Goal: Task Accomplishment & Management: Complete application form

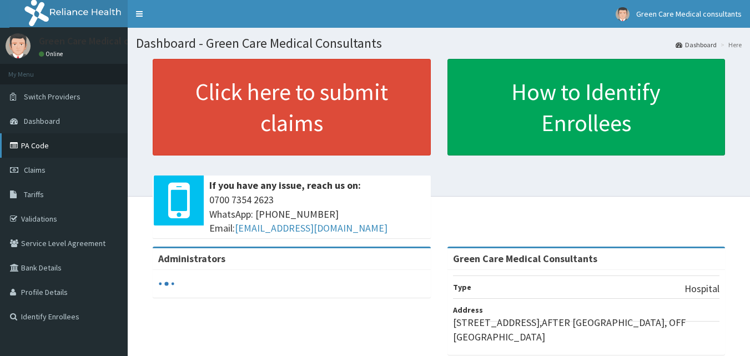
click at [41, 151] on link "PA Code" at bounding box center [64, 145] width 128 height 24
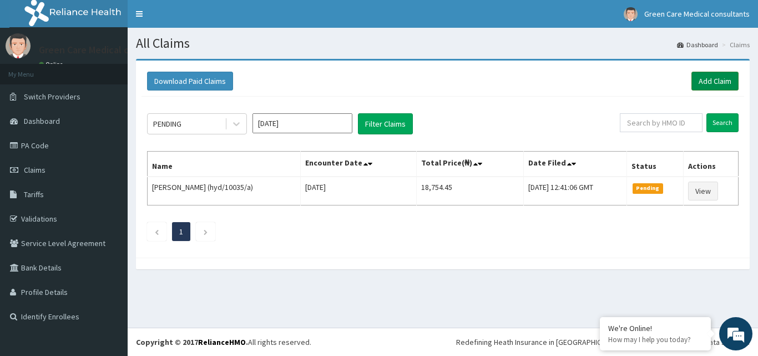
click at [703, 82] on link "Add Claim" at bounding box center [715, 81] width 47 height 19
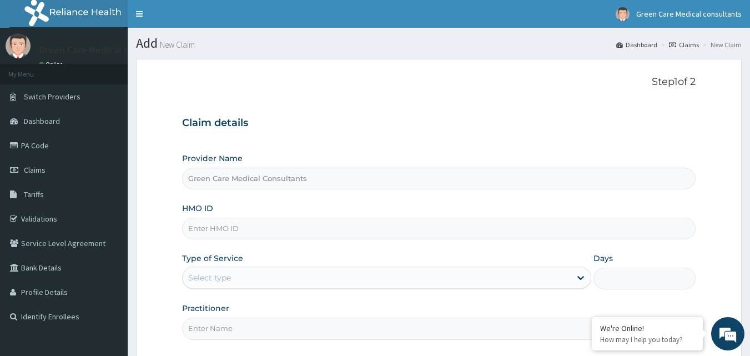
click at [202, 227] on input "HMO ID" at bounding box center [439, 229] width 514 height 22
type input "h"
type input "HYD/10057/A"
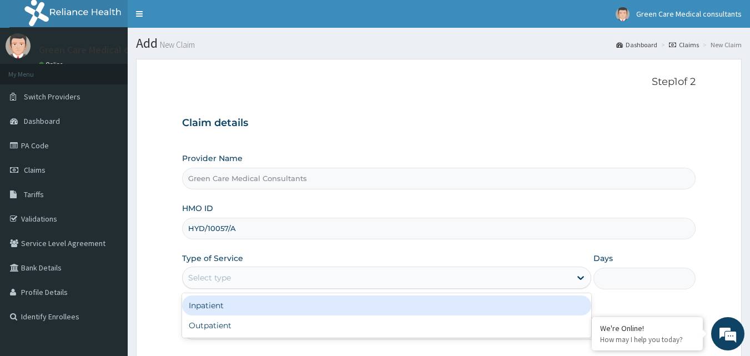
click at [231, 277] on div "Select type" at bounding box center [209, 277] width 43 height 11
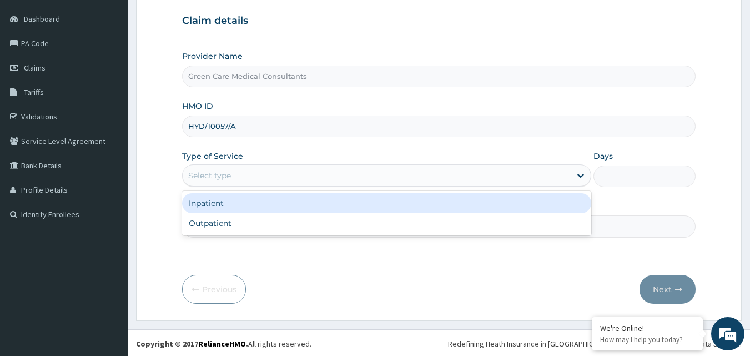
scroll to position [104, 0]
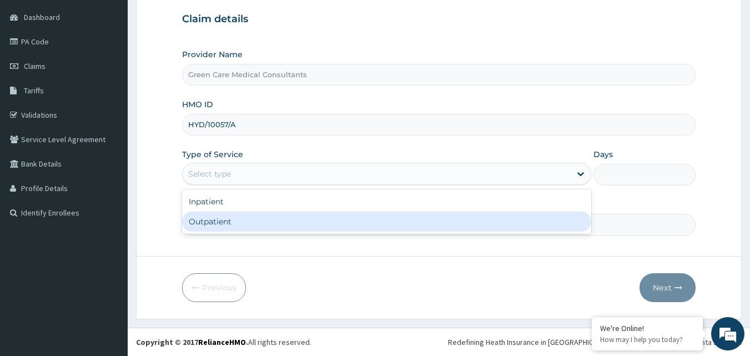
click at [206, 223] on div "Outpatient" at bounding box center [386, 222] width 409 height 20
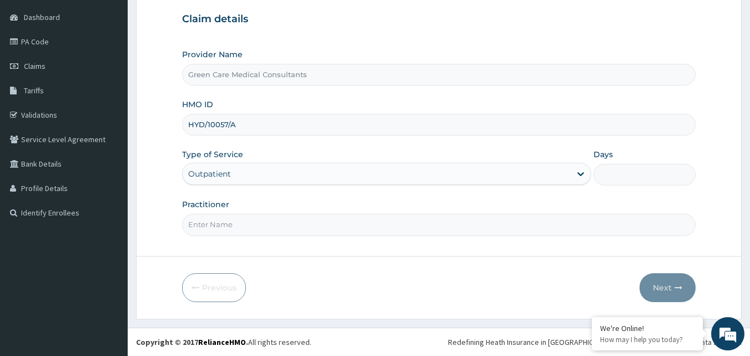
type input "1"
click at [217, 229] on input "Practitioner" at bounding box center [439, 225] width 514 height 22
type input "DR. BARA"
click at [660, 290] on button "Next" at bounding box center [668, 287] width 56 height 29
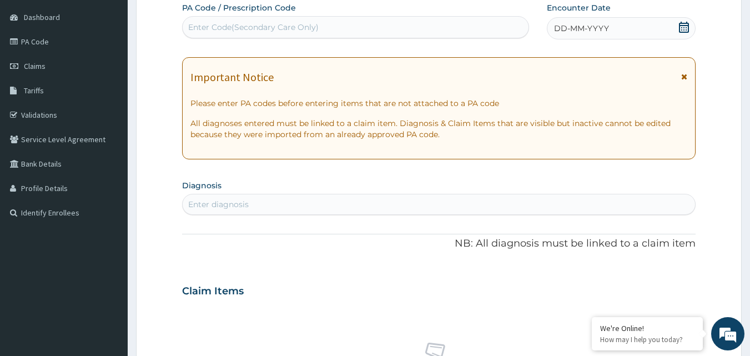
click at [687, 31] on icon at bounding box center [684, 27] width 11 height 11
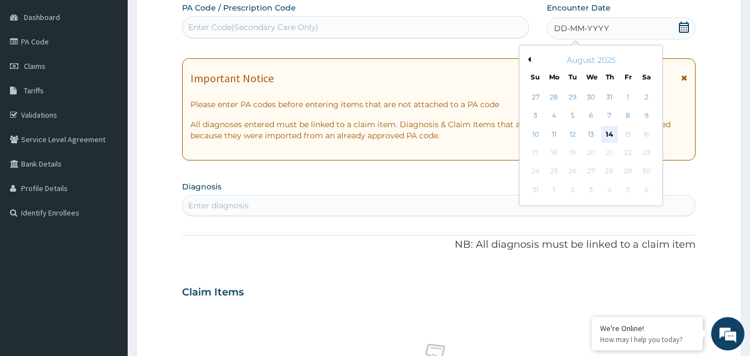
click at [611, 130] on div "14" at bounding box center [609, 134] width 17 height 17
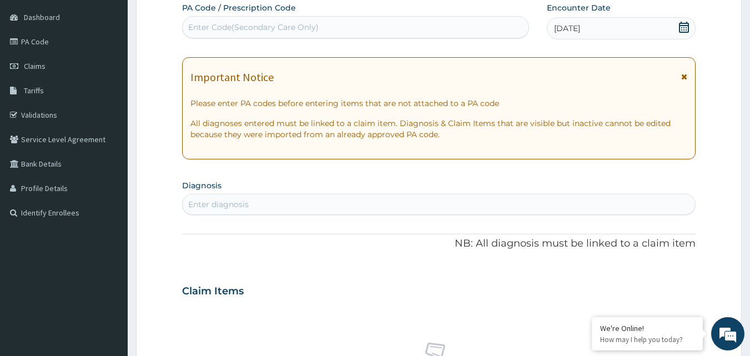
click at [208, 26] on div "Enter Code(Secondary Care Only)" at bounding box center [253, 27] width 130 height 11
click at [684, 29] on icon at bounding box center [684, 27] width 10 height 11
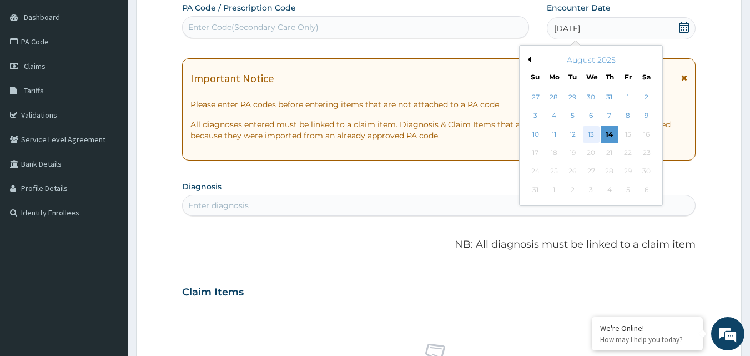
click at [591, 133] on div "13" at bounding box center [591, 134] width 17 height 17
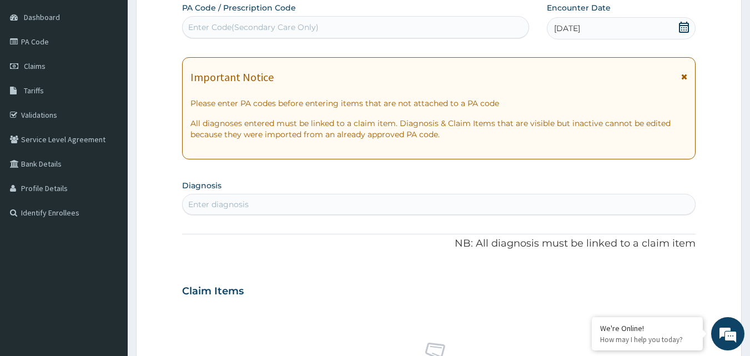
click at [356, 31] on div "Enter Code(Secondary Care Only)" at bounding box center [356, 27] width 346 height 18
paste input "PA/636A9B"
type input "PA/636A9B"
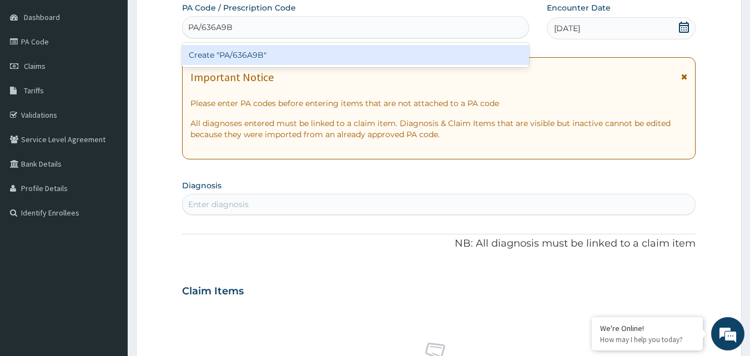
click at [302, 54] on div "Create "PA/636A9B"" at bounding box center [356, 55] width 348 height 20
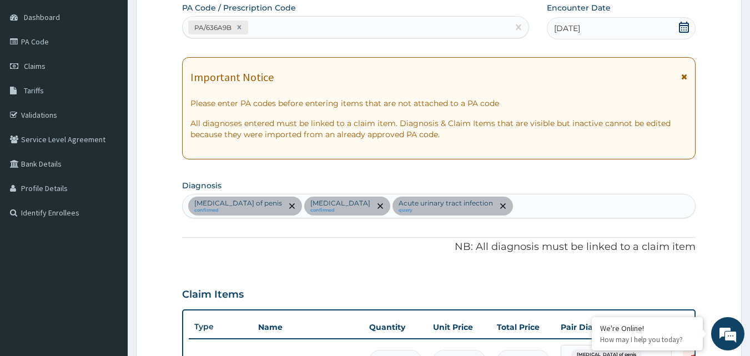
scroll to position [404, 0]
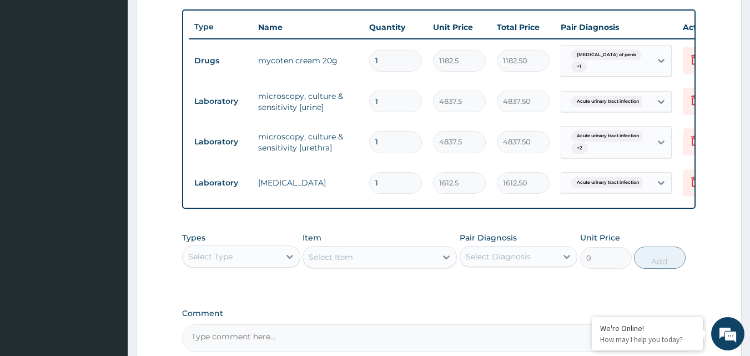
click at [386, 60] on input "1" at bounding box center [395, 61] width 53 height 22
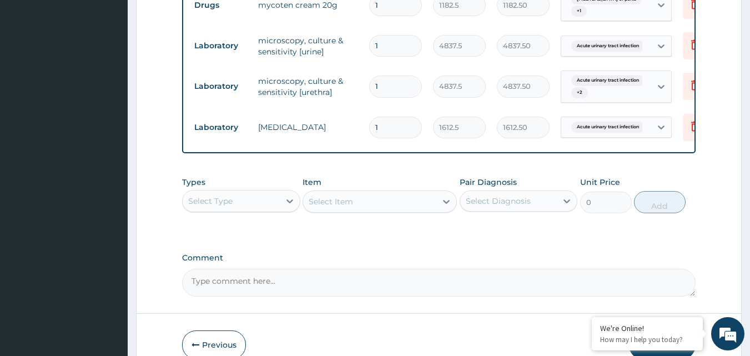
click at [231, 203] on div "Select Type" at bounding box center [210, 200] width 44 height 11
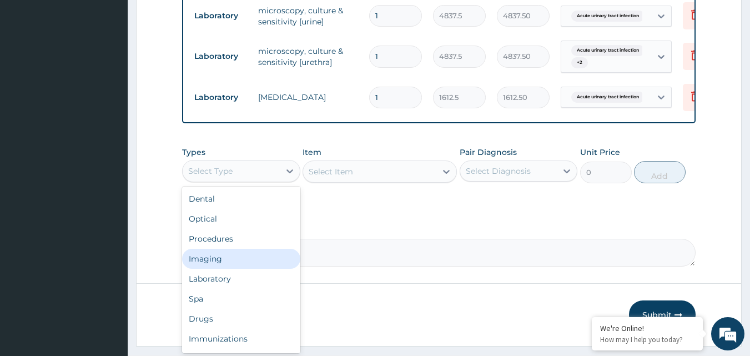
scroll to position [515, 0]
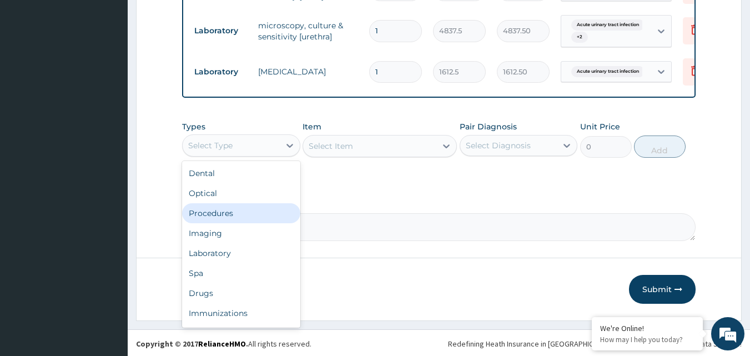
click at [233, 223] on div "Procedures" at bounding box center [241, 213] width 118 height 20
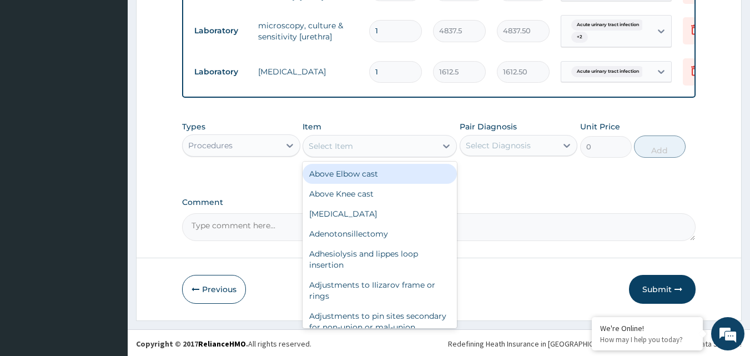
click at [364, 143] on div "Select Item" at bounding box center [369, 146] width 133 height 18
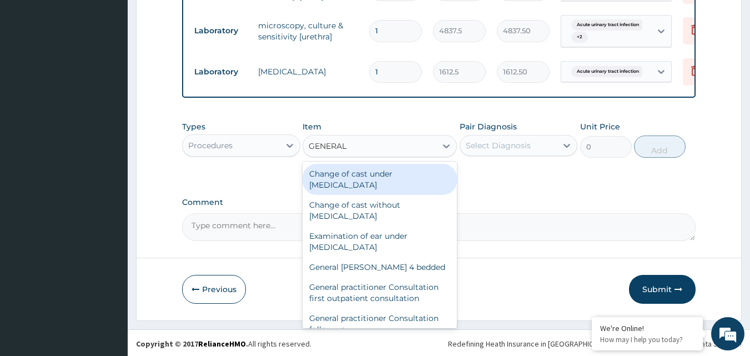
type input "GENERAL P"
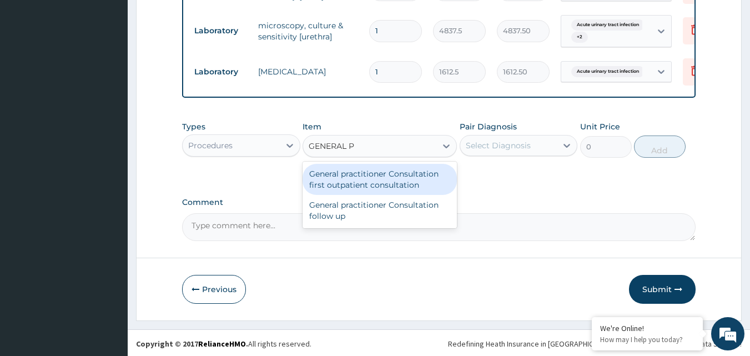
drag, startPoint x: 387, startPoint y: 182, endPoint x: 449, endPoint y: 162, distance: 65.3
click at [391, 182] on div "General practitioner Consultation first outpatient consultation" at bounding box center [380, 179] width 154 height 31
type input "3547.5"
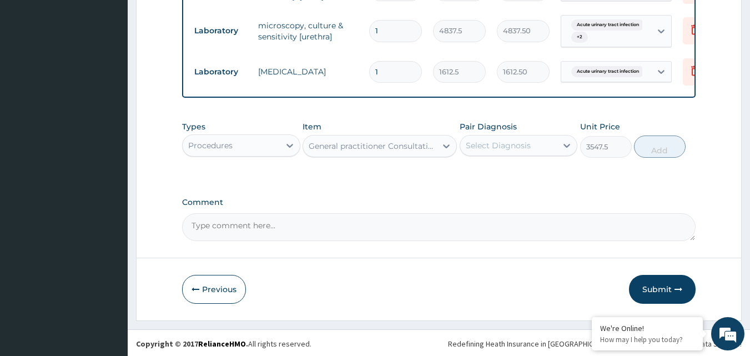
click at [485, 145] on div "Select Diagnosis" at bounding box center [498, 145] width 65 height 11
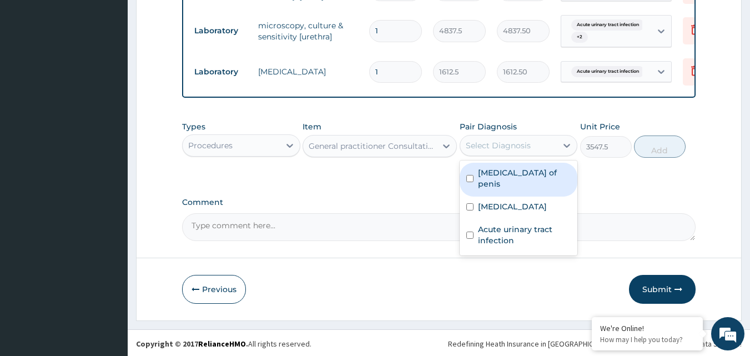
click at [490, 173] on label "Abscess of penis" at bounding box center [524, 178] width 93 height 22
checkbox input "true"
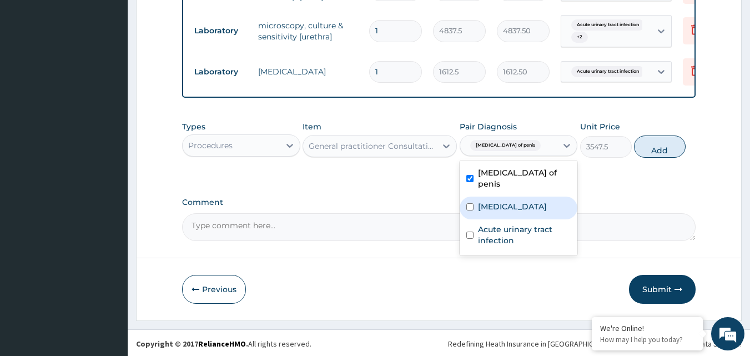
click at [475, 199] on div "Mycosis" at bounding box center [519, 208] width 118 height 23
checkbox input "true"
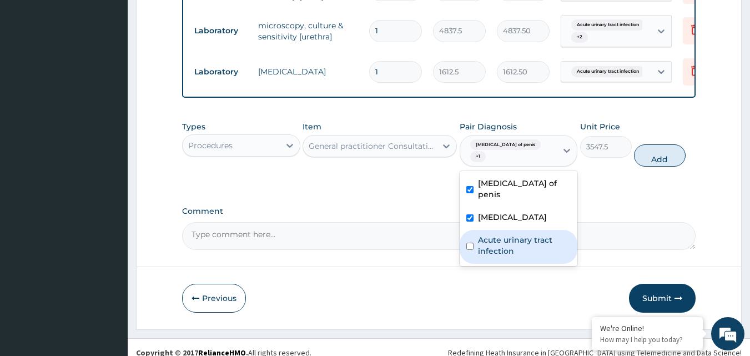
click at [481, 234] on label "Acute urinary tract infection" at bounding box center [524, 245] width 93 height 22
checkbox input "true"
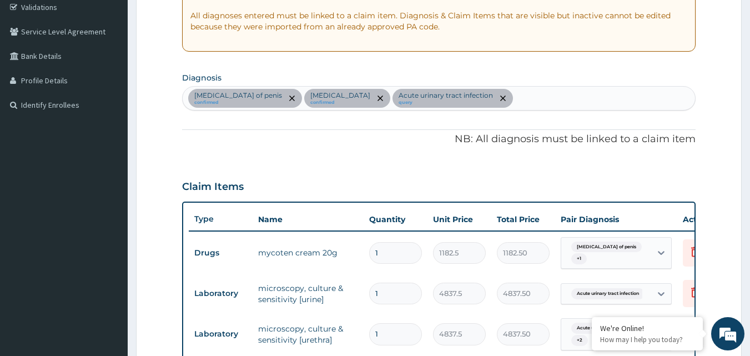
scroll to position [182, 0]
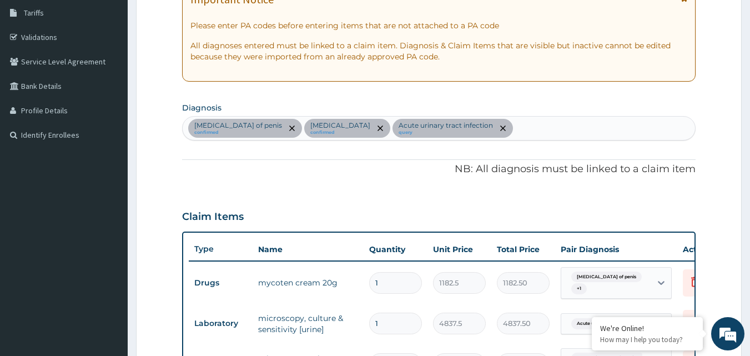
click at [492, 127] on div "Abscess of penis confirmed Mycosis confirmed Acute urinary tract infection query" at bounding box center [439, 128] width 513 height 23
type input "SEPSIS"
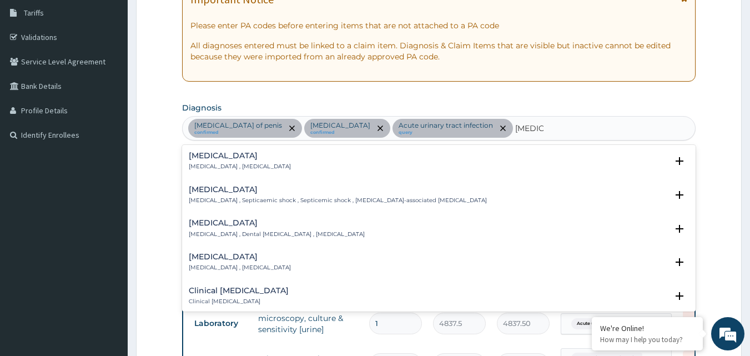
click at [233, 158] on h4 "Sepsis" at bounding box center [240, 156] width 102 height 8
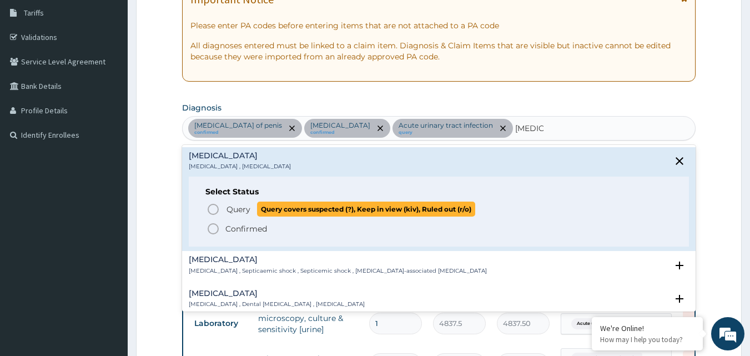
click at [215, 208] on icon "status option query" at bounding box center [213, 209] width 13 height 13
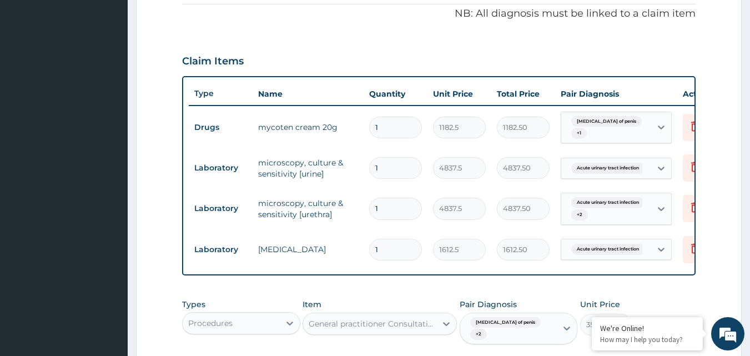
scroll to position [459, 0]
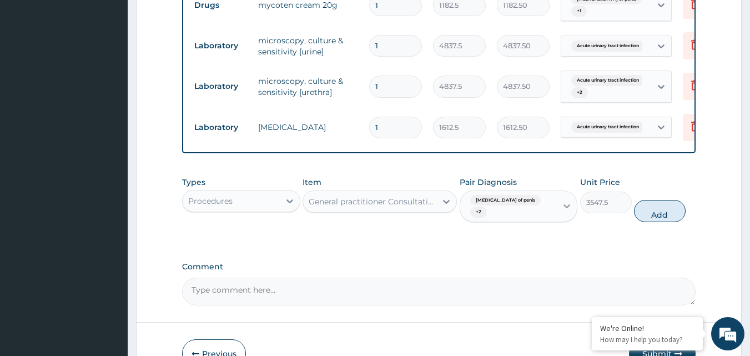
click at [560, 209] on div at bounding box center [567, 206] width 20 height 20
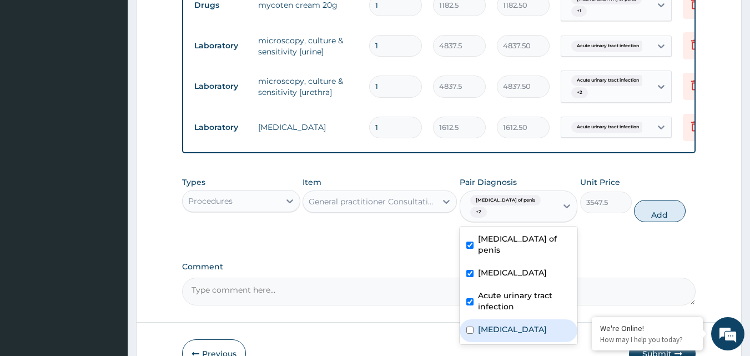
click at [497, 324] on label "Sepsis" at bounding box center [512, 329] width 69 height 11
checkbox input "true"
click at [659, 217] on div "Types Procedures Item General practitioner Consultation first outpatient consul…" at bounding box center [439, 199] width 514 height 57
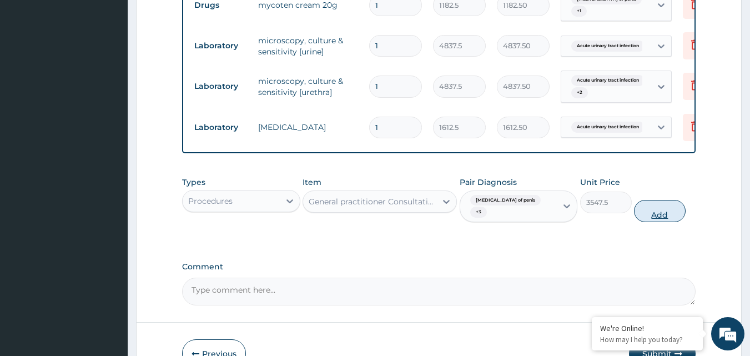
click at [660, 202] on button "Add" at bounding box center [660, 211] width 52 height 22
type input "0"
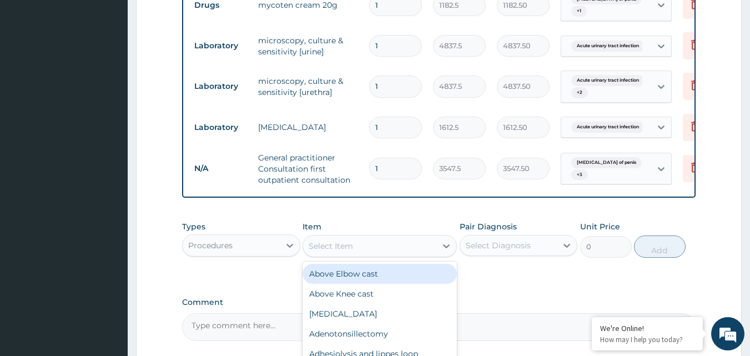
click at [344, 250] on div "Select Item" at bounding box center [331, 245] width 44 height 11
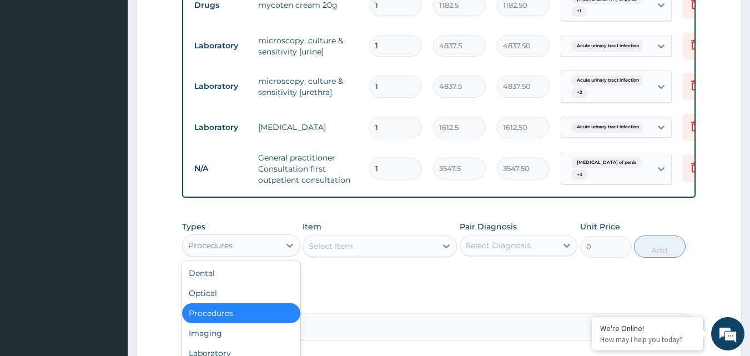
click at [263, 237] on div "Types option Procedures, selected. option Procedures selected, 3 of 10. 10 resu…" at bounding box center [241, 239] width 118 height 37
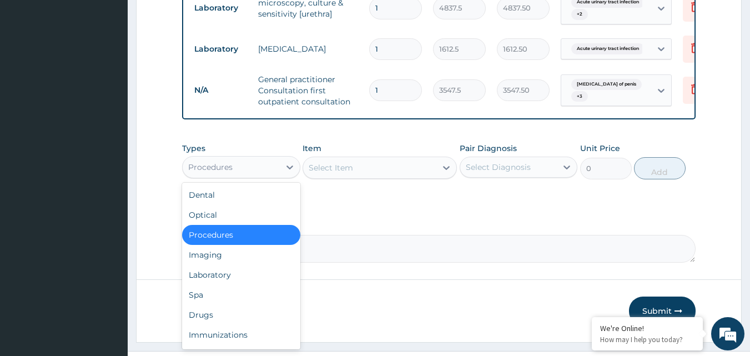
scroll to position [564, 0]
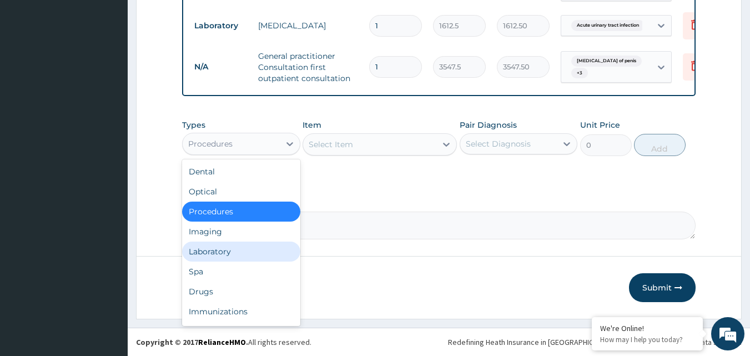
click at [227, 250] on div "Laboratory" at bounding box center [241, 252] width 118 height 20
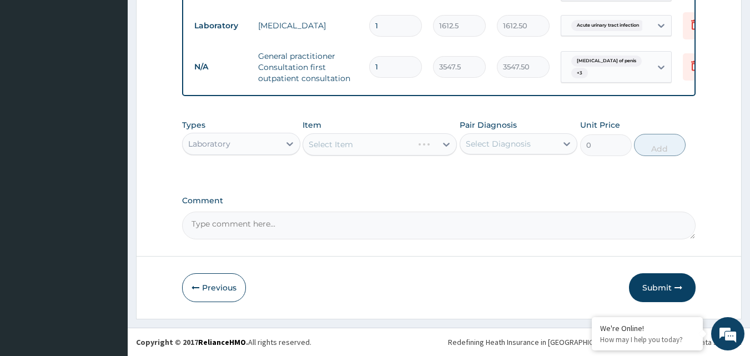
click at [359, 157] on div "Types option Laboratory, selected. Select is focused ,type to refine list, pres…" at bounding box center [439, 138] width 514 height 48
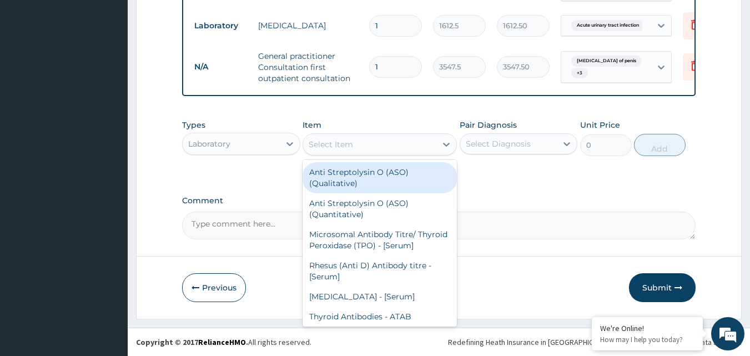
click at [348, 139] on div "Select Item" at bounding box center [331, 144] width 44 height 11
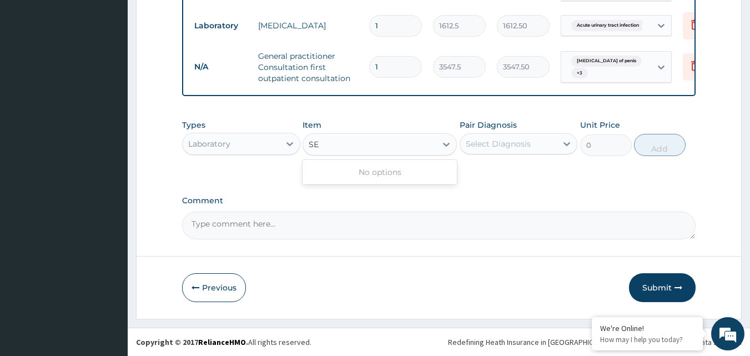
type input "S"
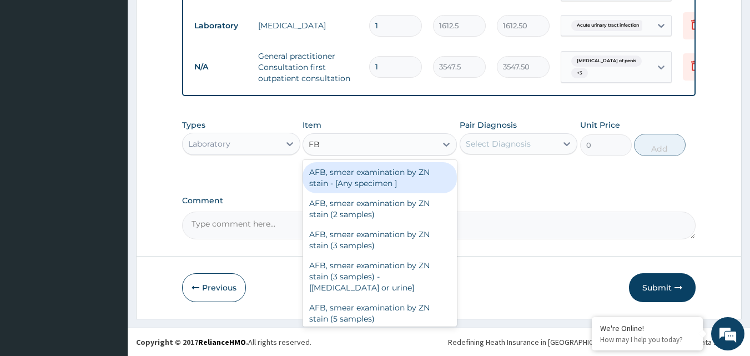
type input "FBC"
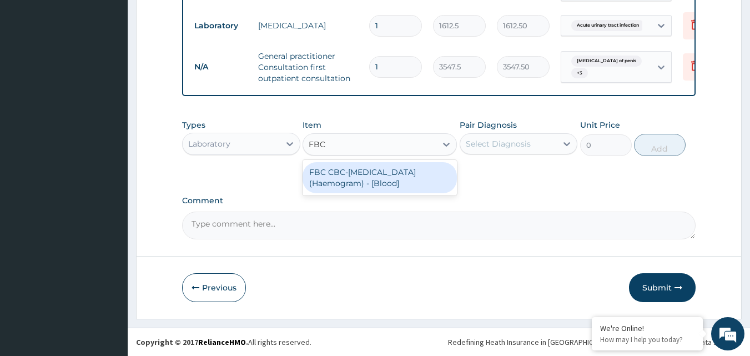
click at [411, 172] on div "FBC CBC-Complete Blood Count (Haemogram) - [Blood]" at bounding box center [380, 177] width 154 height 31
type input "4300"
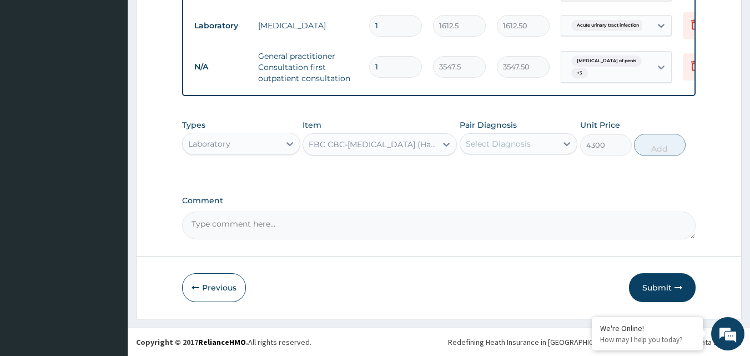
click at [512, 148] on div "Select Diagnosis" at bounding box center [498, 143] width 65 height 11
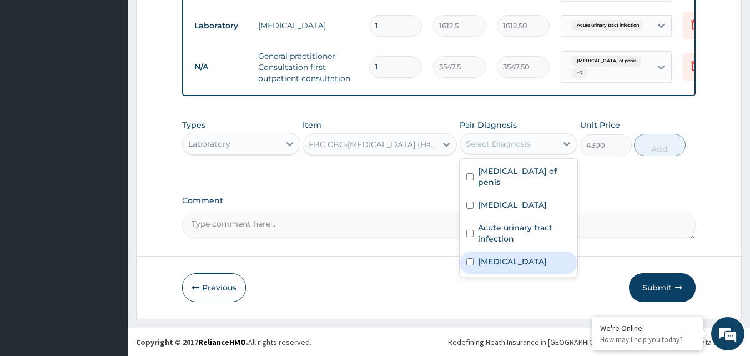
click at [502, 256] on label "Sepsis" at bounding box center [512, 261] width 69 height 11
checkbox input "true"
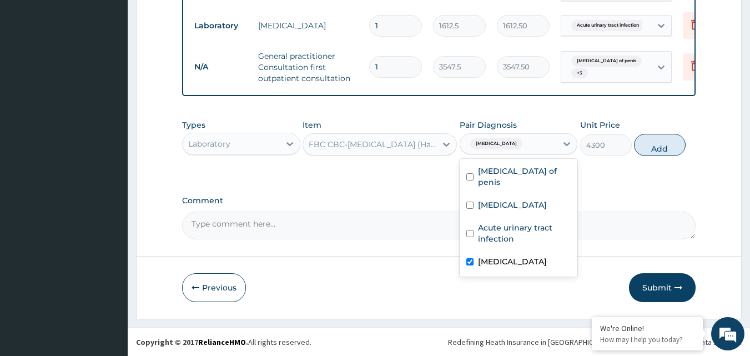
drag, startPoint x: 667, startPoint y: 134, endPoint x: 659, endPoint y: 139, distance: 10.0
click at [665, 134] on button "Add" at bounding box center [660, 145] width 52 height 22
type input "0"
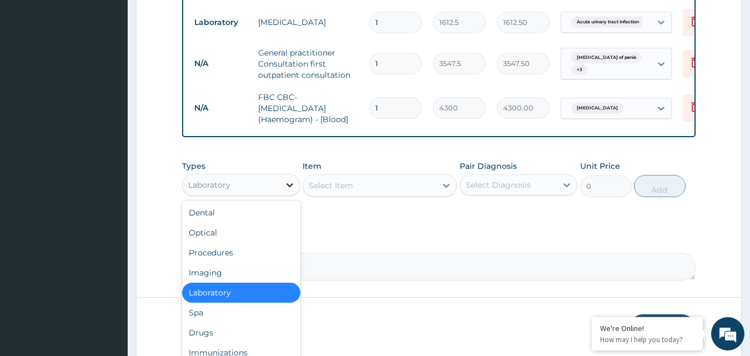
click at [284, 187] on icon at bounding box center [289, 184] width 11 height 11
click at [194, 339] on div "Drugs" at bounding box center [241, 333] width 118 height 20
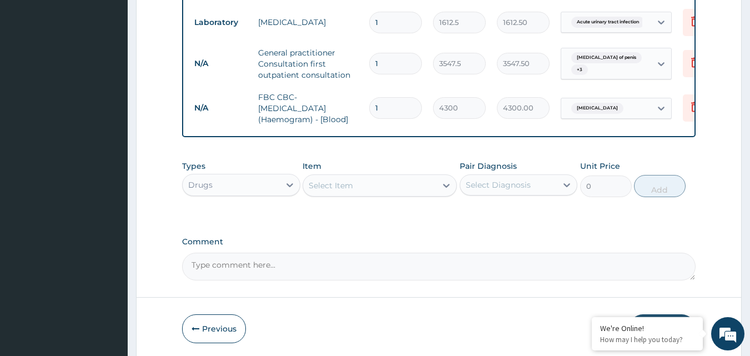
click at [349, 184] on div "Select Item" at bounding box center [331, 185] width 44 height 11
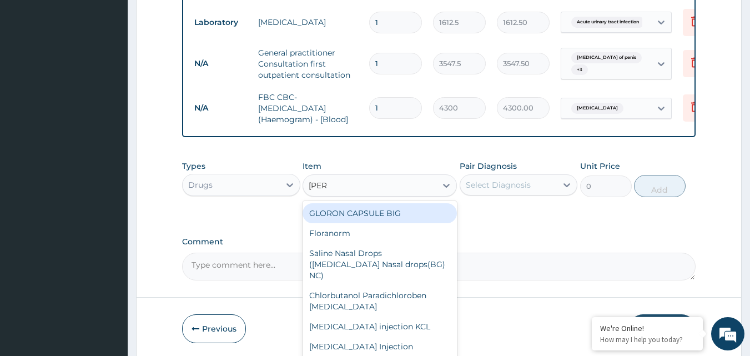
type input "LORAT"
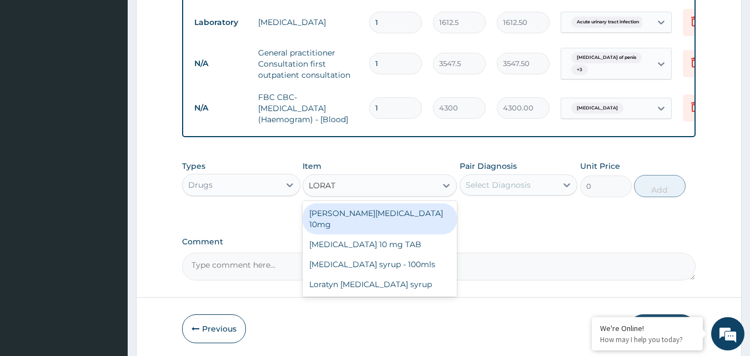
click at [383, 218] on div "Loratyn Loratadine 10mg" at bounding box center [380, 218] width 154 height 31
type input "88.6875"
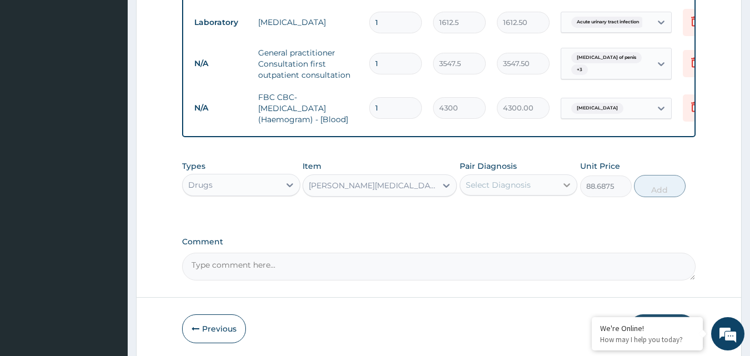
click at [567, 179] on div at bounding box center [567, 185] width 20 height 20
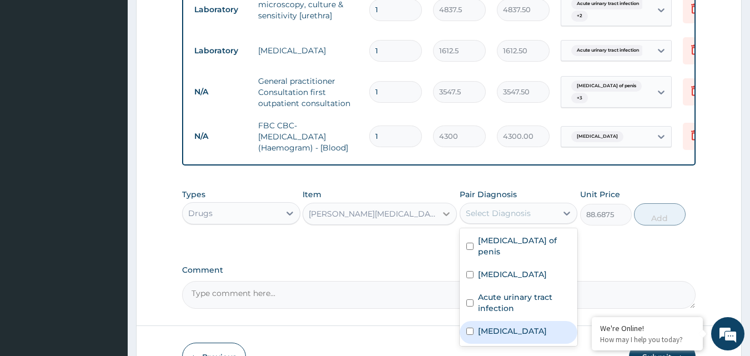
scroll to position [555, 0]
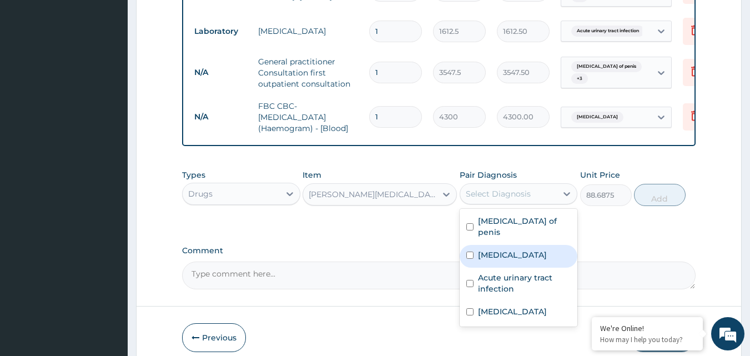
click at [473, 252] on input "checkbox" at bounding box center [469, 255] width 7 height 7
checkbox input "true"
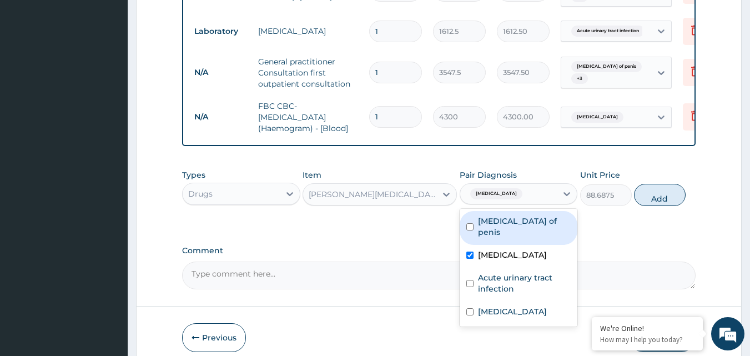
click at [468, 218] on div "Abscess of penis" at bounding box center [519, 228] width 118 height 34
checkbox input "true"
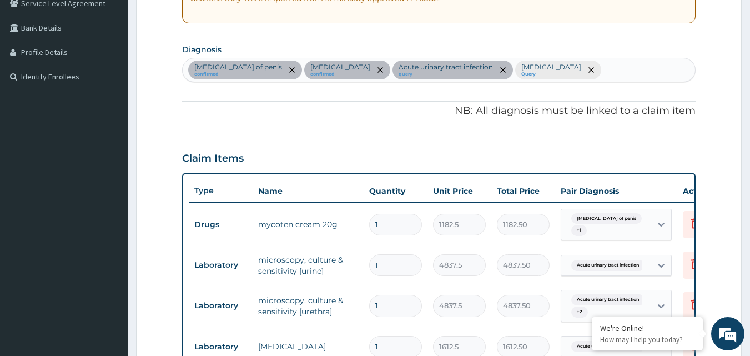
scroll to position [222, 0]
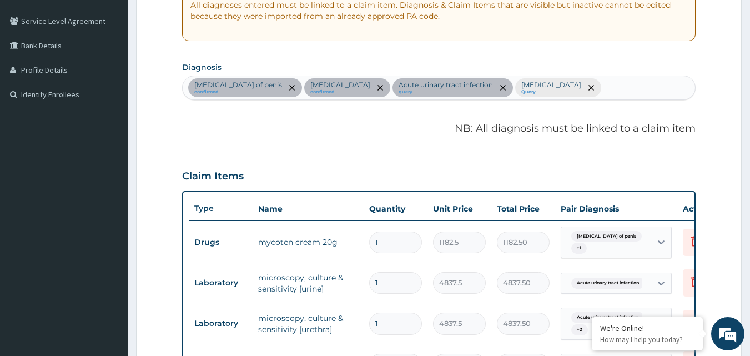
click at [507, 89] on div "Abscess of penis confirmed Mycosis confirmed Acute urinary tract infection quer…" at bounding box center [439, 87] width 513 height 23
type input "ALLERGIC RE"
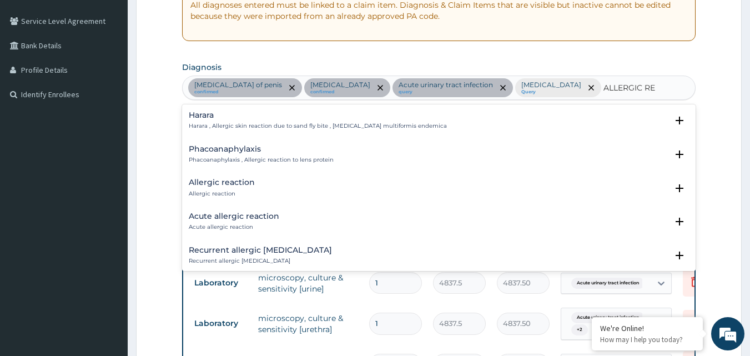
click at [213, 192] on p "Allergic reaction" at bounding box center [222, 194] width 66 height 8
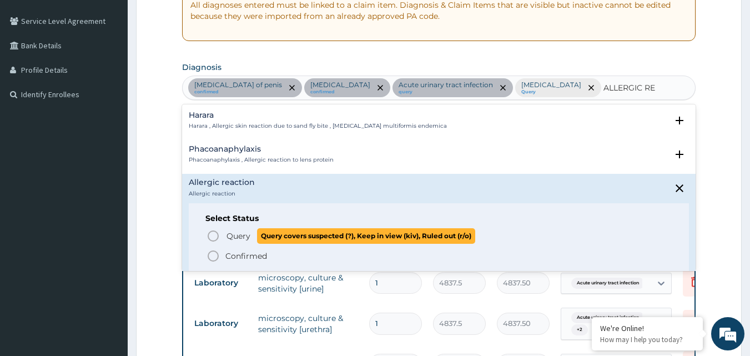
click at [225, 235] on p "Query Query covers suspected (?), Keep in view (kiv), Ruled out (r/o)" at bounding box center [350, 235] width 250 height 15
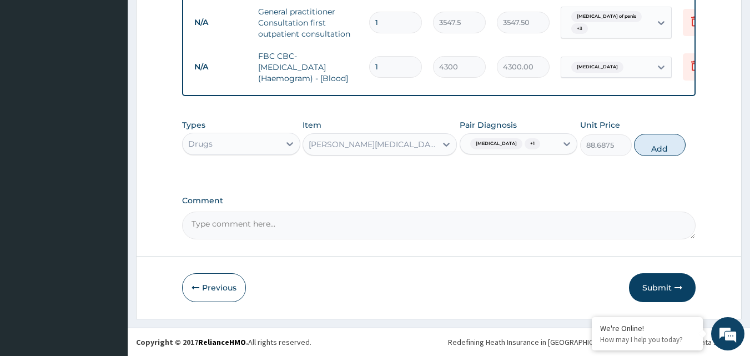
scroll to position [609, 0]
click at [561, 143] on div at bounding box center [567, 144] width 20 height 20
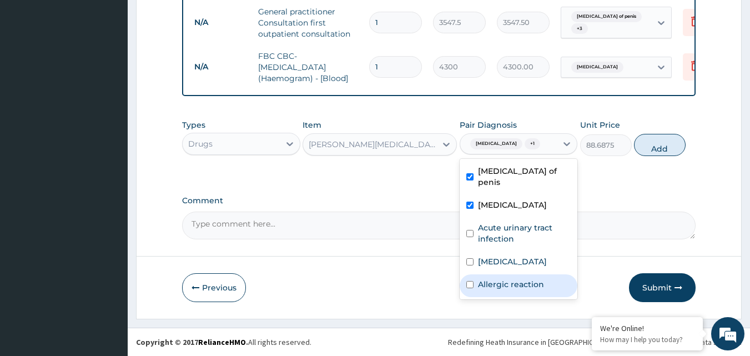
click at [476, 274] on div "Allergic reaction" at bounding box center [519, 285] width 118 height 23
checkbox input "true"
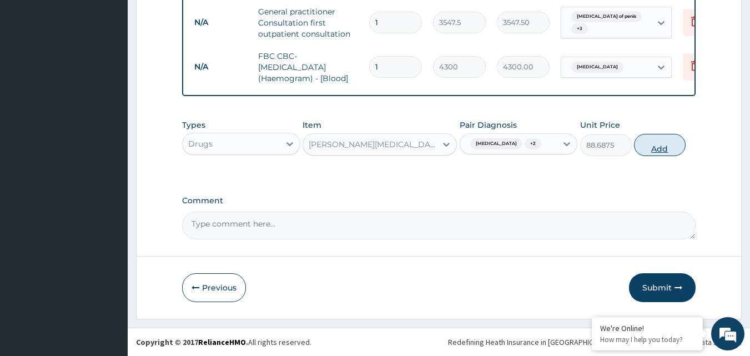
click at [654, 148] on button "Add" at bounding box center [660, 145] width 52 height 22
type input "0"
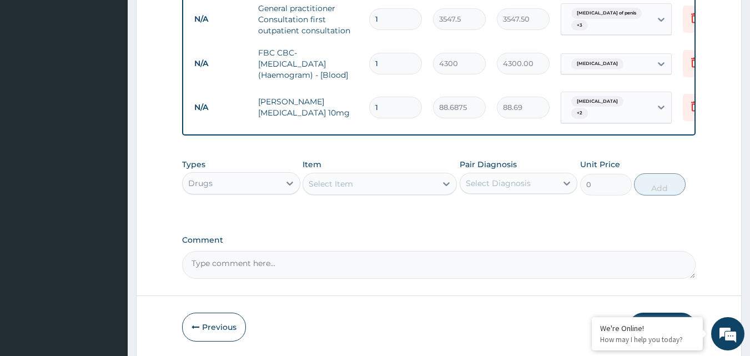
type input "0.00"
type input "7"
type input "620.81"
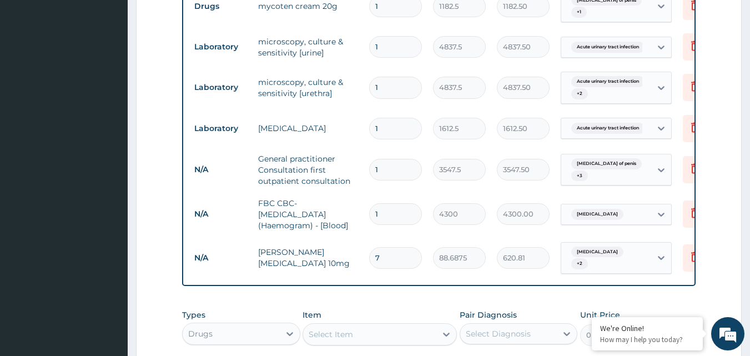
scroll to position [497, 0]
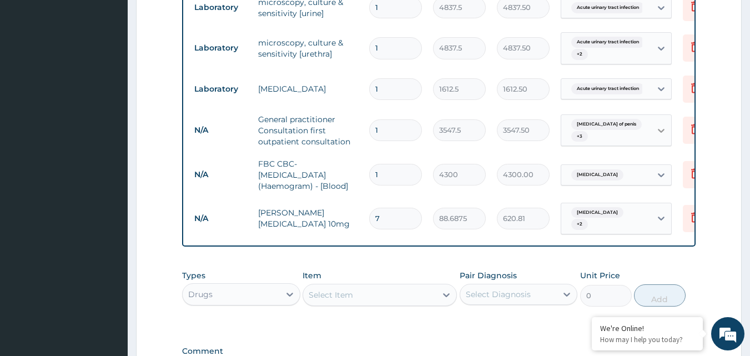
type input "7"
click at [664, 128] on icon at bounding box center [661, 130] width 11 height 11
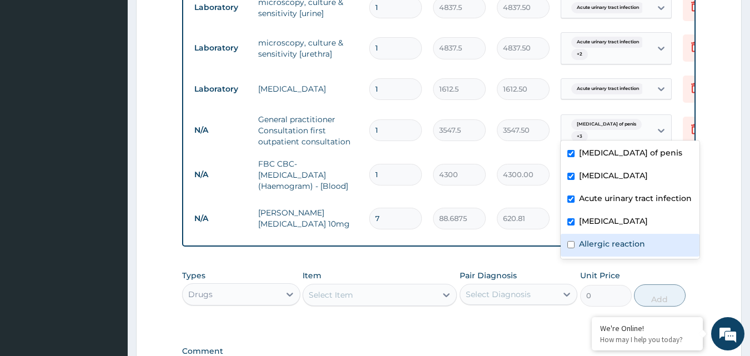
click at [600, 247] on label "Allergic reaction" at bounding box center [612, 243] width 66 height 11
checkbox input "true"
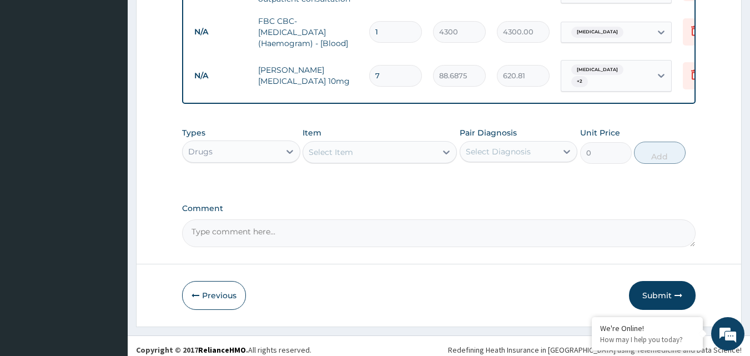
scroll to position [647, 0]
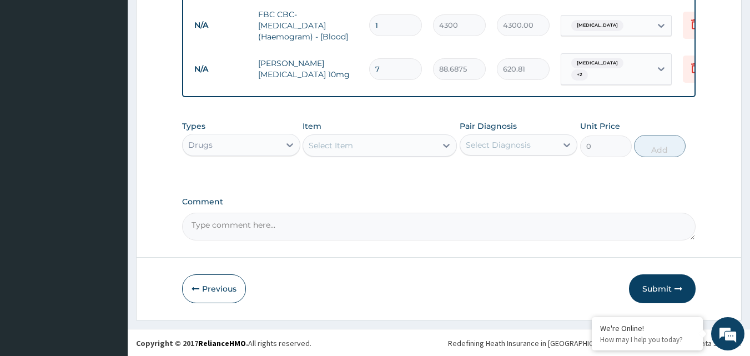
click at [671, 292] on button "Submit" at bounding box center [662, 288] width 67 height 29
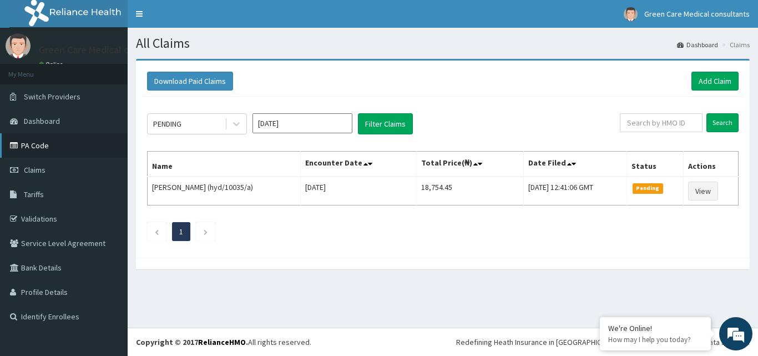
click at [44, 142] on link "PA Code" at bounding box center [64, 145] width 128 height 24
click at [717, 80] on link "Add Claim" at bounding box center [715, 81] width 47 height 19
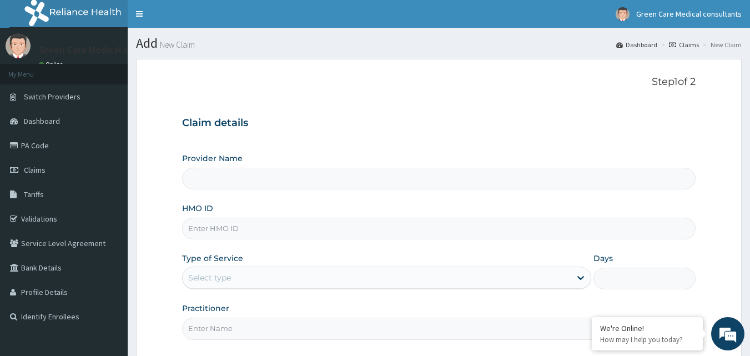
click at [200, 229] on input "HMO ID" at bounding box center [439, 229] width 514 height 22
type input "HY"
type input "Green Care Medical Consultants"
type input "HYD/10071/A"
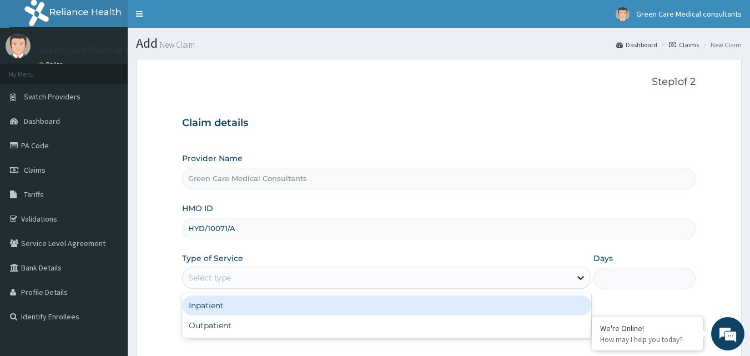
click at [253, 278] on div "Select type" at bounding box center [377, 278] width 388 height 18
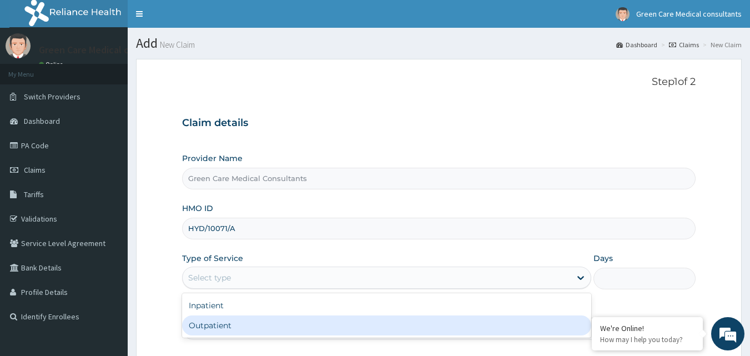
click at [212, 330] on div "Outpatient" at bounding box center [386, 325] width 409 height 20
type input "1"
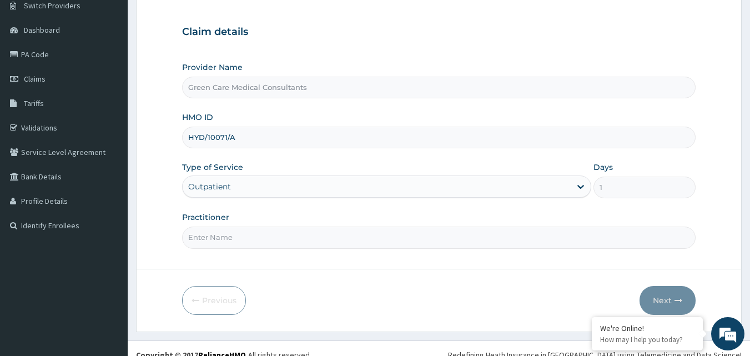
scroll to position [104, 0]
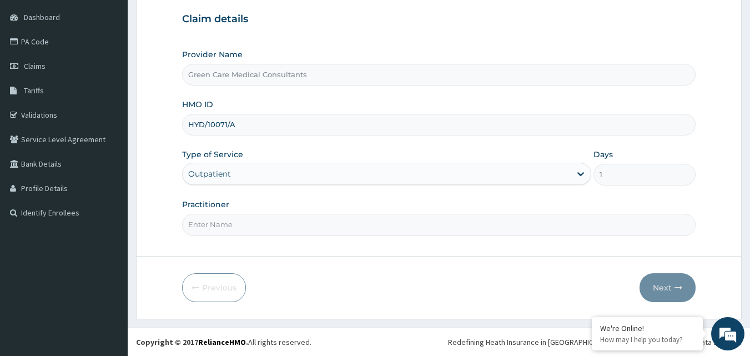
click at [225, 229] on input "Practitioner" at bounding box center [439, 225] width 514 height 22
type input "DR. BARA"
click at [669, 288] on button "Next" at bounding box center [668, 287] width 56 height 29
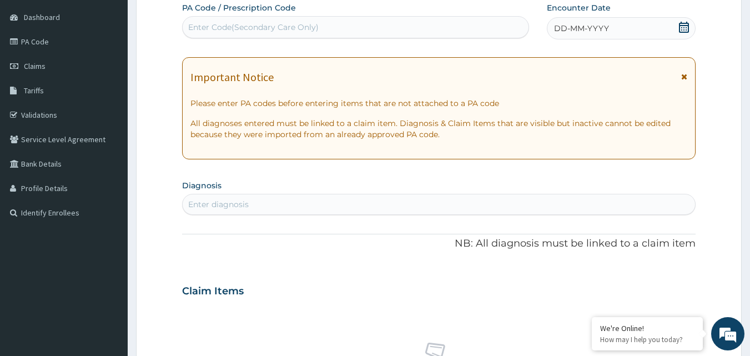
click at [233, 23] on div "Enter Code(Secondary Care Only)" at bounding box center [253, 27] width 130 height 11
paste input "PA/F58EB6"
type input "PA/F58EB6"
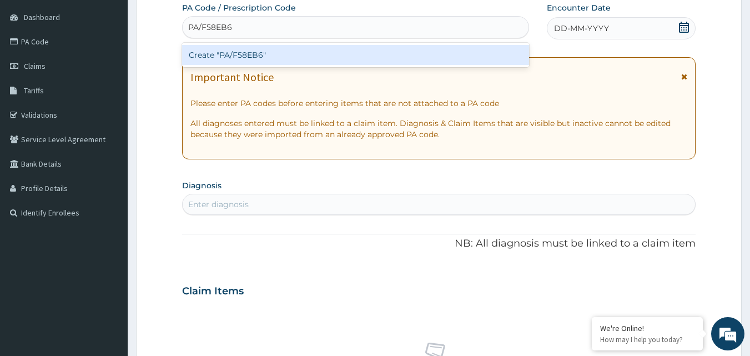
click at [268, 56] on div "Create "PA/F58EB6"" at bounding box center [356, 55] width 348 height 20
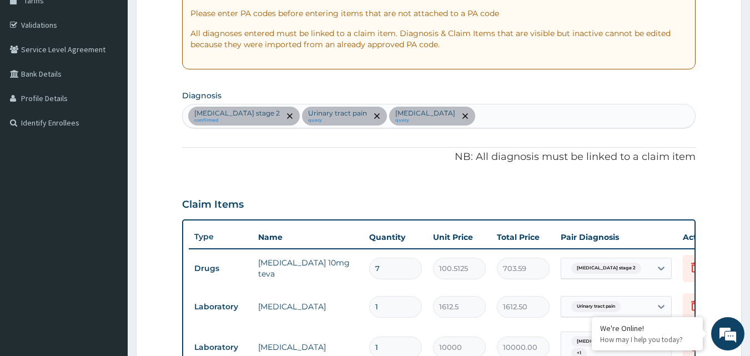
scroll to position [139, 0]
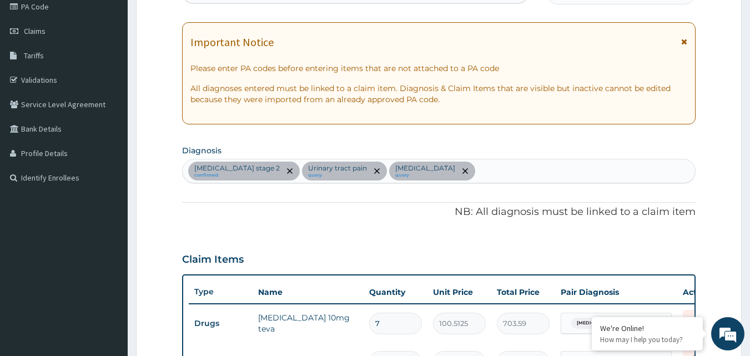
click at [479, 170] on div "Hypertension stage 2 confirmed Urinary tract pain query Dyslipidemia query" at bounding box center [439, 170] width 513 height 23
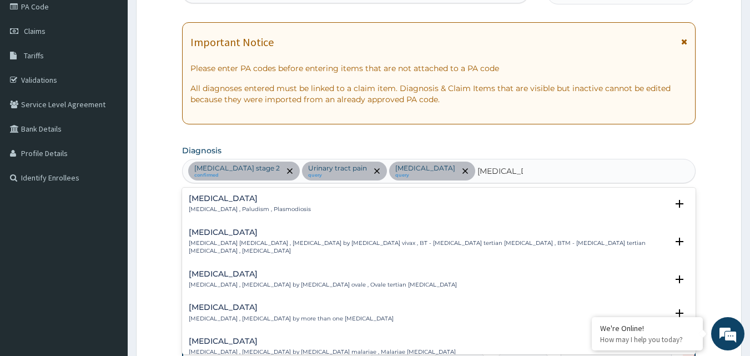
type input "MALARIA"
click at [214, 199] on h4 "Malaria" at bounding box center [250, 198] width 122 height 8
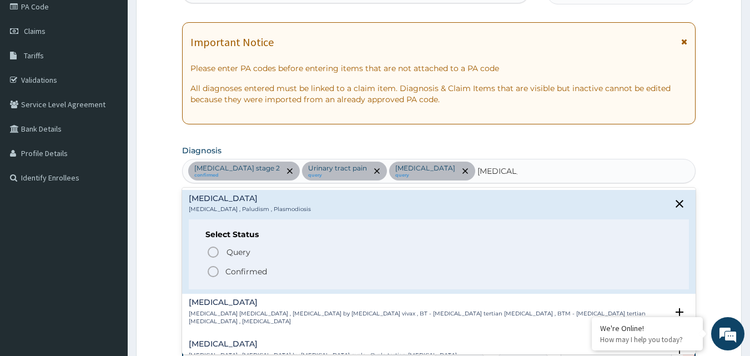
click at [209, 273] on icon "status option filled" at bounding box center [213, 271] width 13 height 13
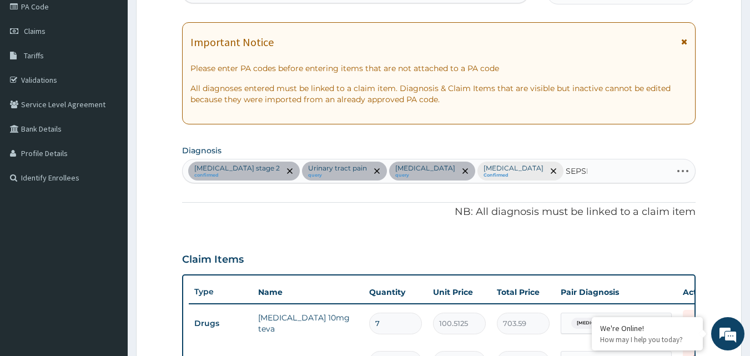
type input "SEPSIS"
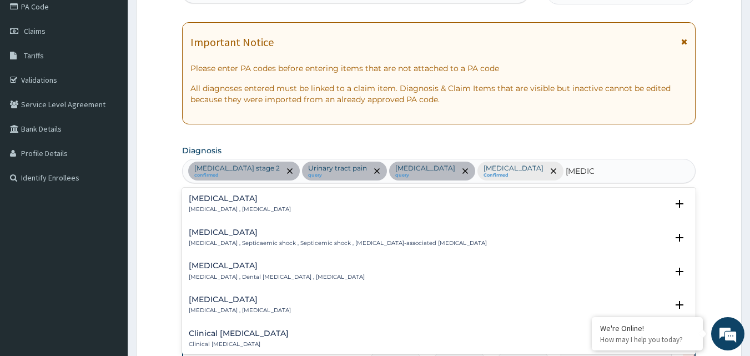
click at [209, 196] on h4 "Sepsis" at bounding box center [240, 198] width 102 height 8
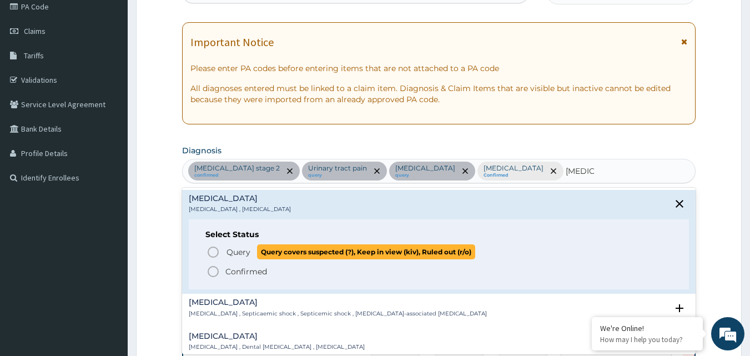
click at [220, 250] on span "Query Query covers suspected (?), Keep in view (kiv), Ruled out (r/o)" at bounding box center [440, 251] width 466 height 15
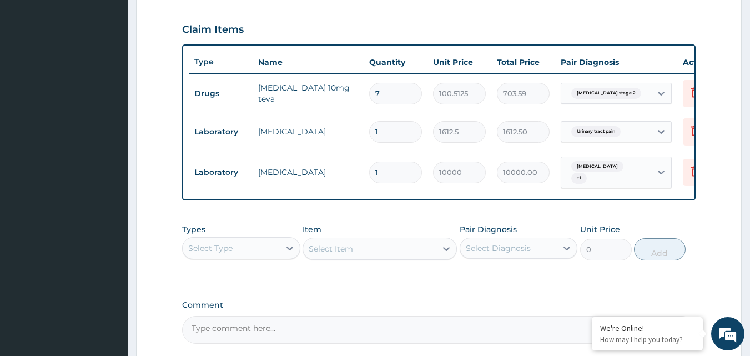
scroll to position [416, 0]
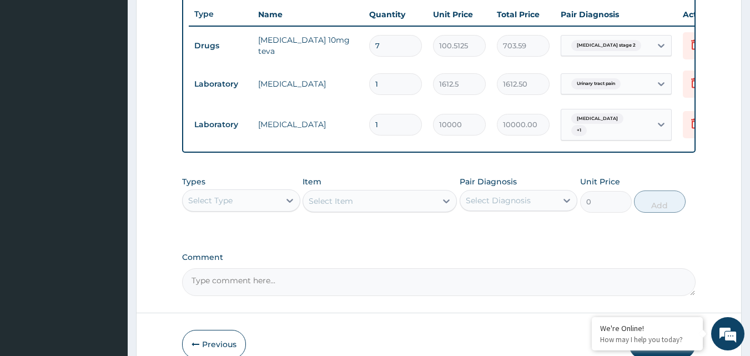
click at [207, 205] on div "Select Type" at bounding box center [210, 200] width 44 height 11
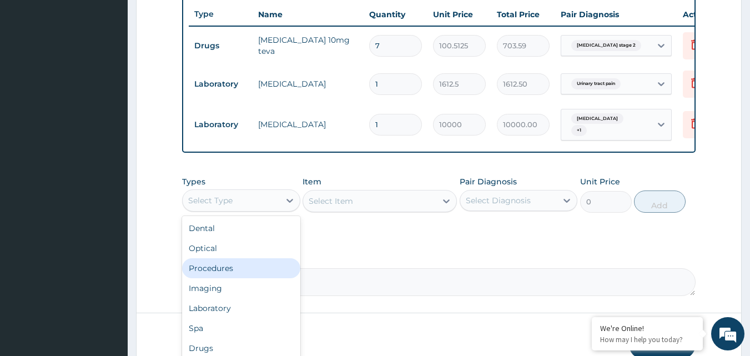
click at [221, 268] on div "Procedures" at bounding box center [241, 268] width 118 height 20
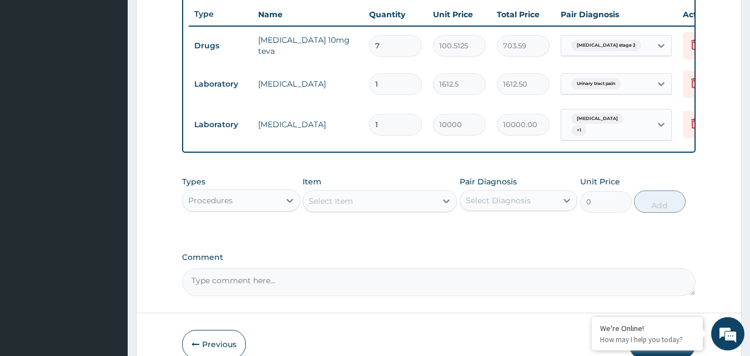
click at [345, 206] on div "Select Item" at bounding box center [380, 201] width 154 height 22
click at [345, 206] on div "Select Item" at bounding box center [331, 200] width 44 height 11
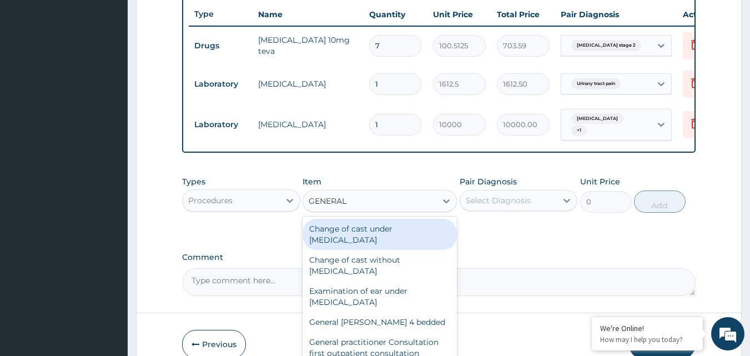
type input "GENERAL P"
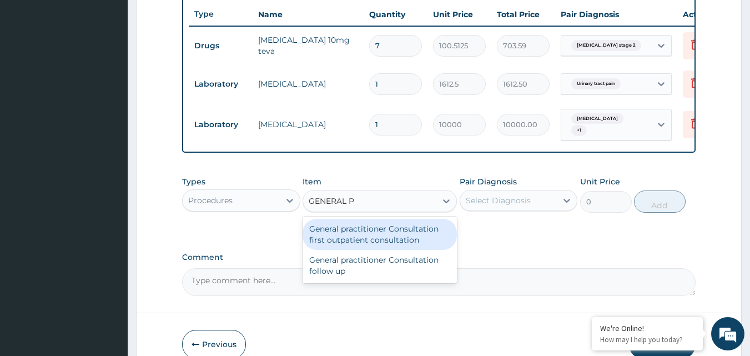
click at [394, 236] on div "General practitioner Consultation first outpatient consultation" at bounding box center [380, 234] width 154 height 31
type input "3547.5"
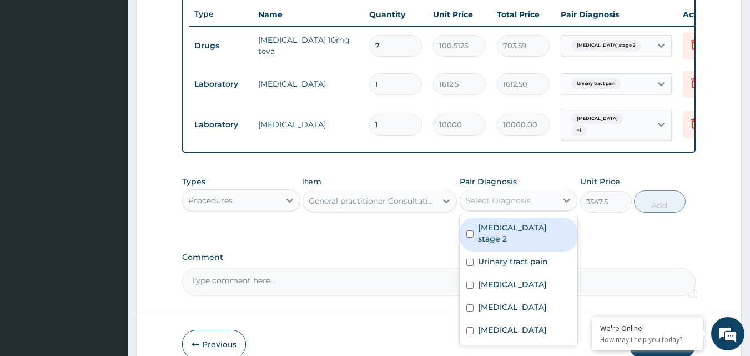
click at [554, 203] on div "Select Diagnosis" at bounding box center [508, 201] width 97 height 18
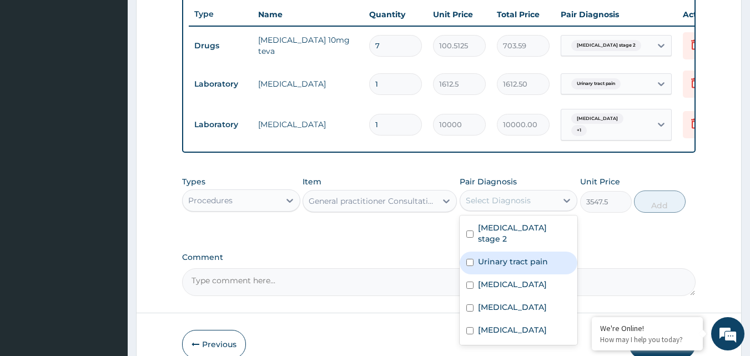
click at [527, 252] on div "Urinary tract pain" at bounding box center [519, 263] width 118 height 23
checkbox input "true"
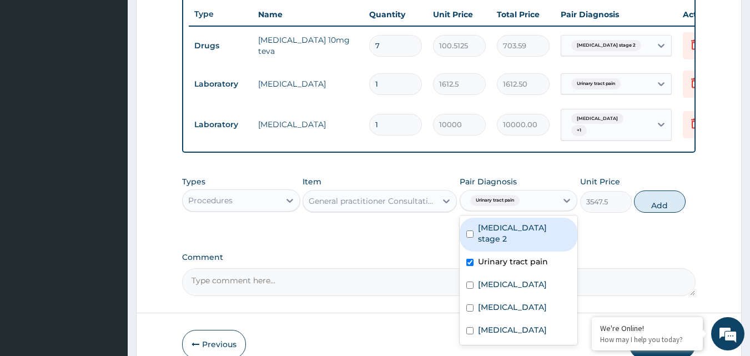
click at [521, 229] on label "Hypertension stage 2" at bounding box center [524, 233] width 93 height 22
checkbox input "true"
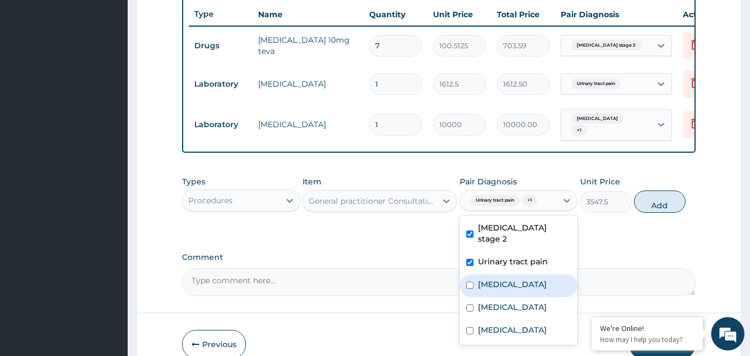
click at [499, 282] on label "Dyslipidemia" at bounding box center [512, 284] width 69 height 11
checkbox input "true"
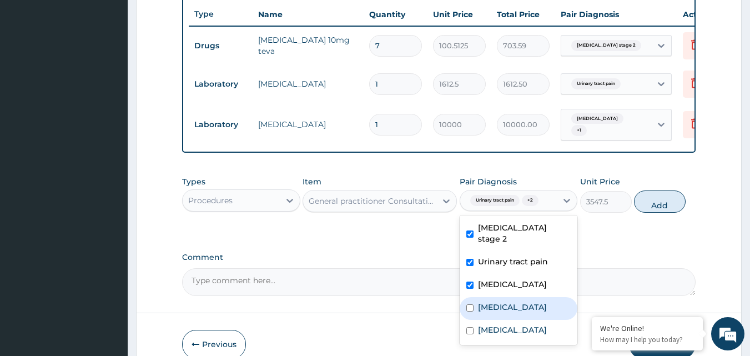
click at [501, 303] on label "Malaria" at bounding box center [512, 306] width 69 height 11
checkbox input "true"
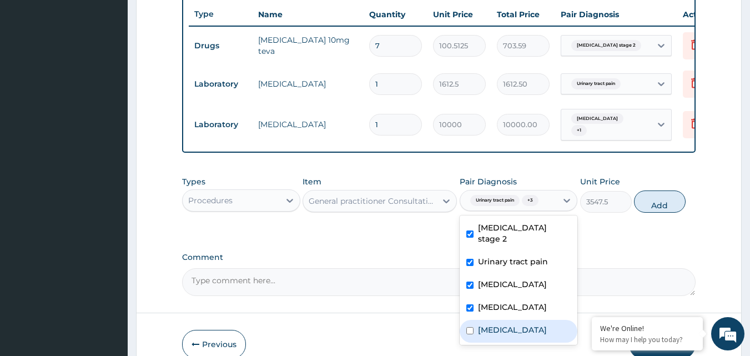
click at [496, 326] on label "Sepsis" at bounding box center [512, 329] width 69 height 11
checkbox input "true"
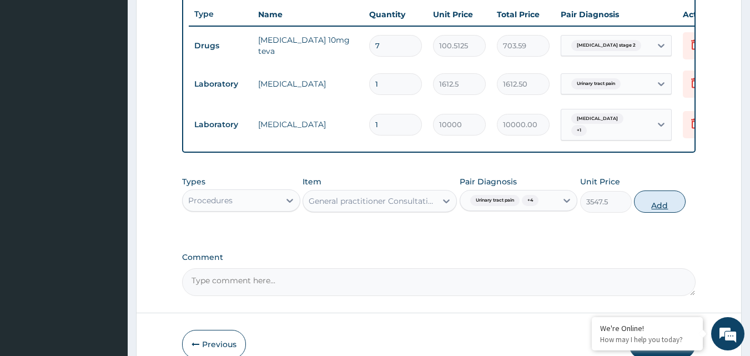
click at [673, 212] on button "Add" at bounding box center [660, 201] width 52 height 22
type input "0"
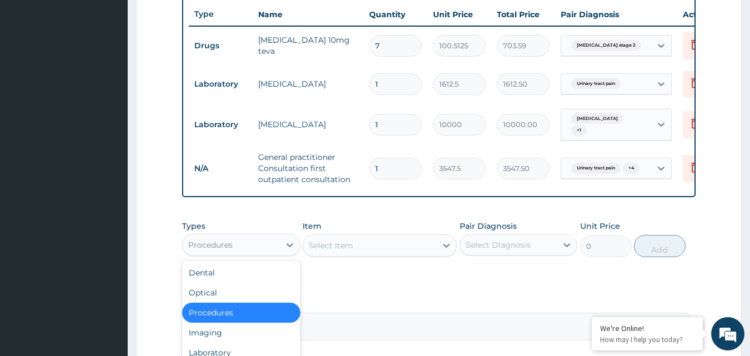
click at [279, 254] on div "Procedures" at bounding box center [231, 245] width 97 height 18
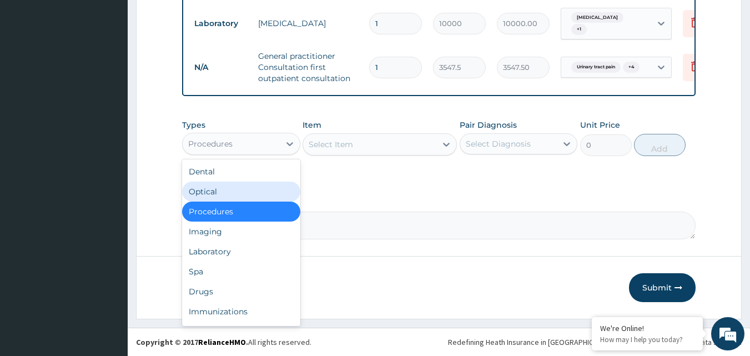
scroll to position [521, 0]
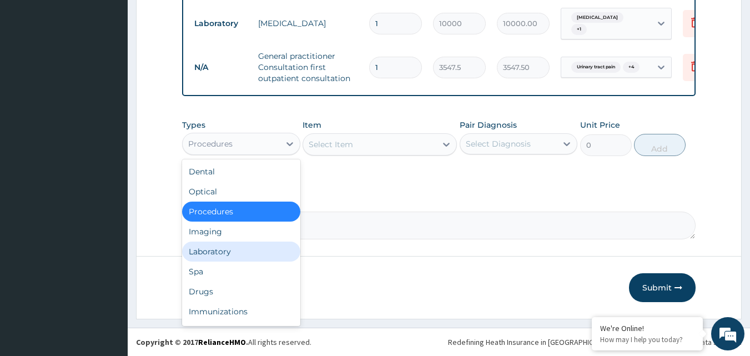
click at [204, 257] on div "Laboratory" at bounding box center [241, 252] width 118 height 20
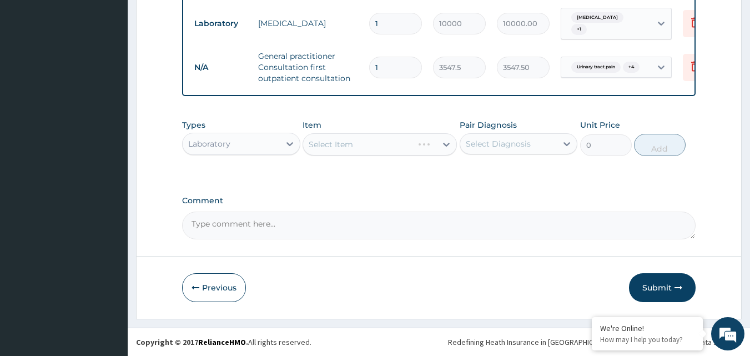
click at [330, 144] on div "Select Item" at bounding box center [380, 144] width 154 height 22
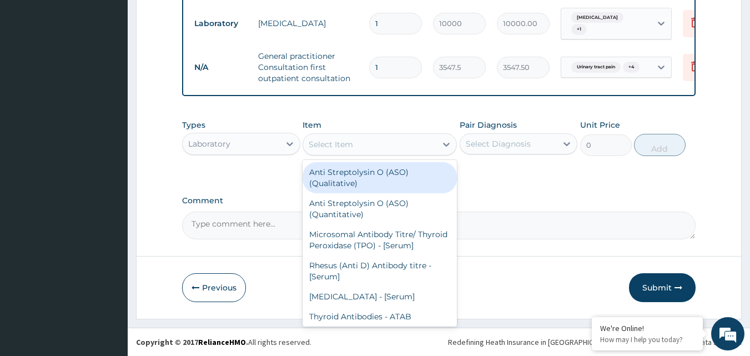
click at [328, 147] on div "Select Item" at bounding box center [331, 144] width 44 height 11
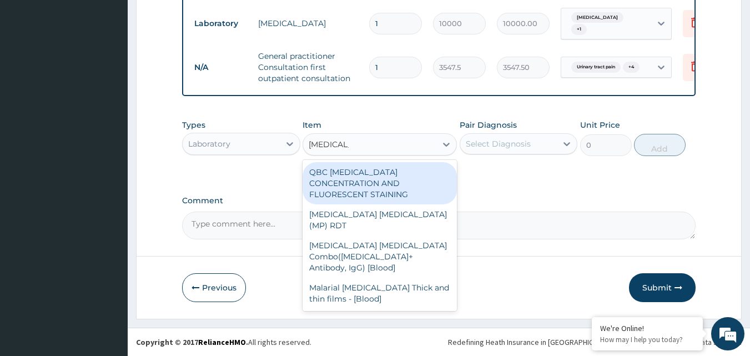
type input "MALARIA P"
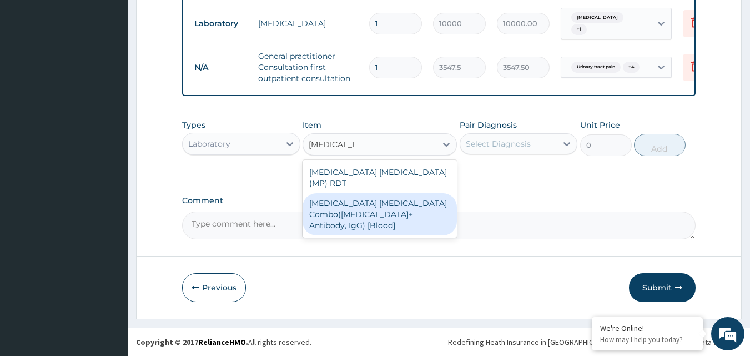
click at [379, 208] on div "Malaria Parasite Combo(Blood Film+ Antibody, IgG) [Blood]" at bounding box center [380, 214] width 154 height 42
type input "1612.5"
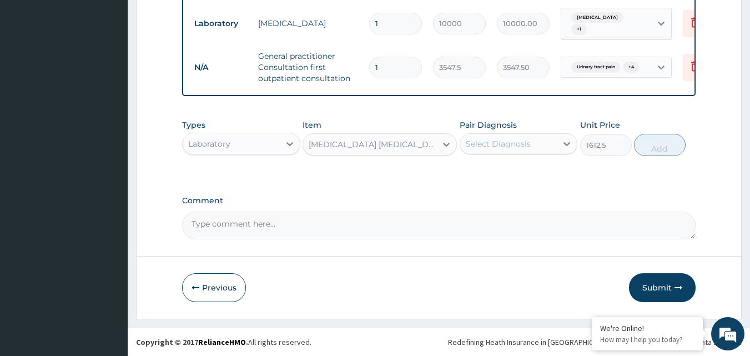
click at [526, 136] on div "Select Diagnosis" at bounding box center [508, 144] width 97 height 18
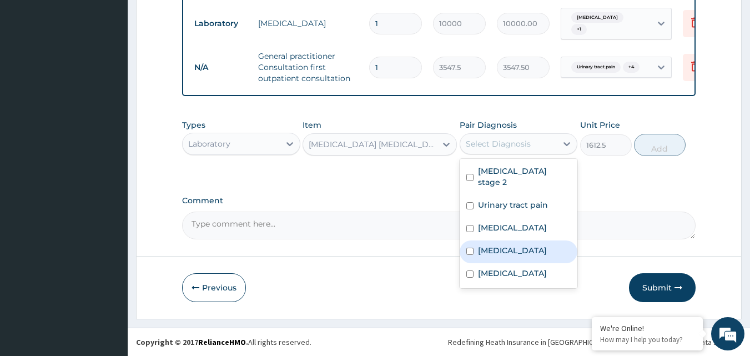
click at [524, 241] on div "Malaria" at bounding box center [519, 251] width 118 height 23
checkbox input "true"
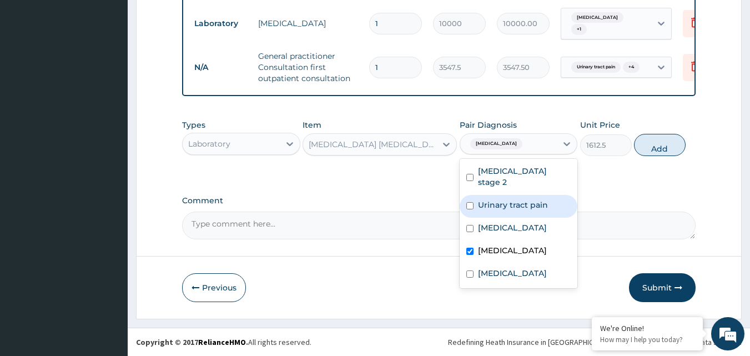
click at [654, 138] on button "Add" at bounding box center [660, 145] width 52 height 22
type input "0"
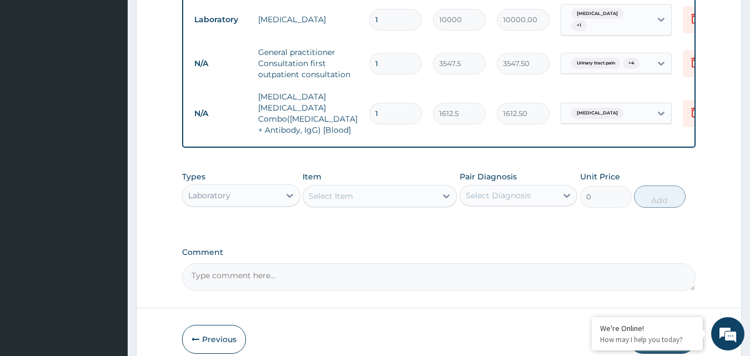
click at [384, 193] on div "Select Item" at bounding box center [369, 196] width 133 height 18
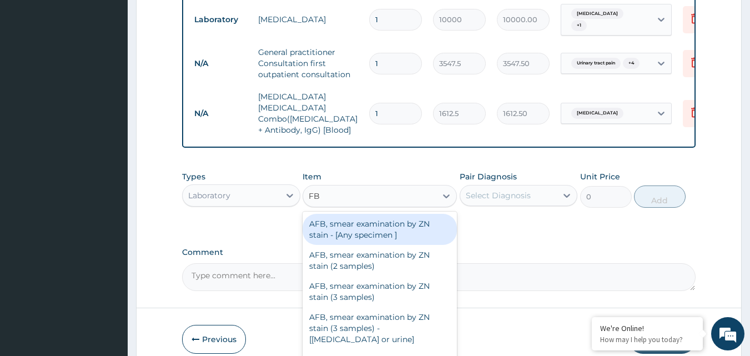
type input "FBC"
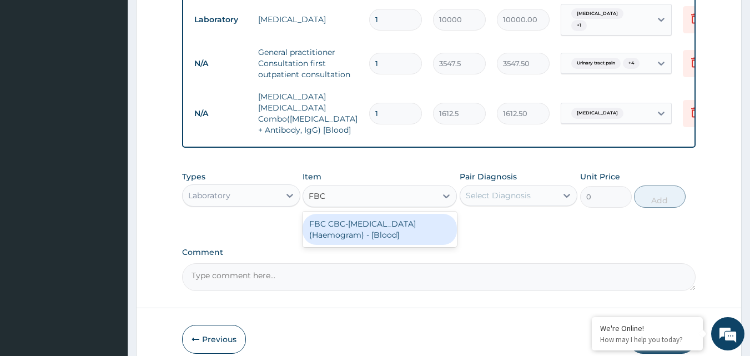
click at [384, 224] on div "FBC CBC-Complete Blood Count (Haemogram) - [Blood]" at bounding box center [380, 229] width 154 height 31
type input "4300"
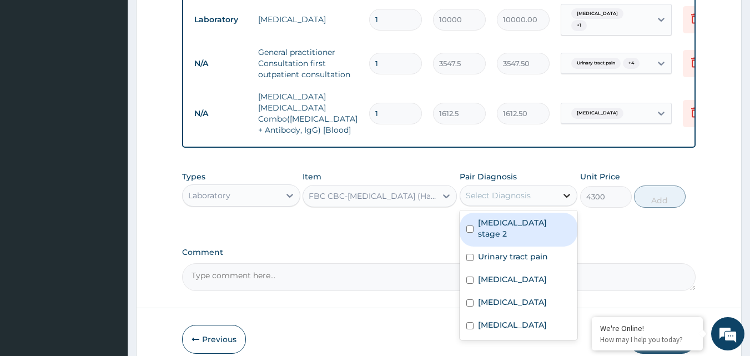
click at [564, 190] on icon at bounding box center [566, 195] width 11 height 11
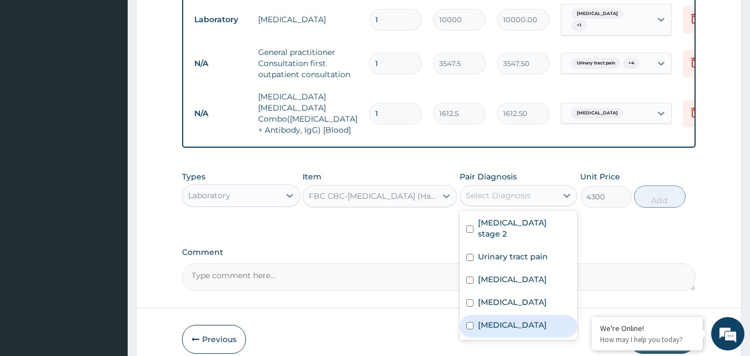
click at [495, 319] on label "Sepsis" at bounding box center [512, 324] width 69 height 11
checkbox input "true"
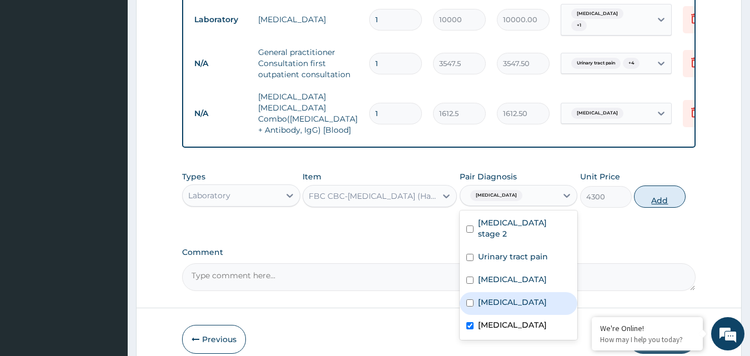
click at [660, 189] on button "Add" at bounding box center [660, 196] width 52 height 22
type input "0"
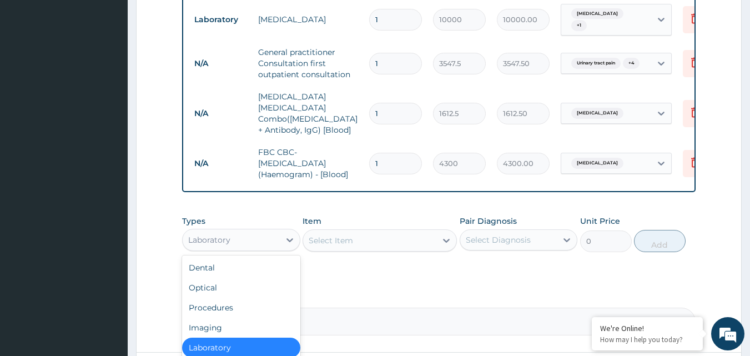
click at [221, 235] on div "Laboratory" at bounding box center [209, 239] width 42 height 11
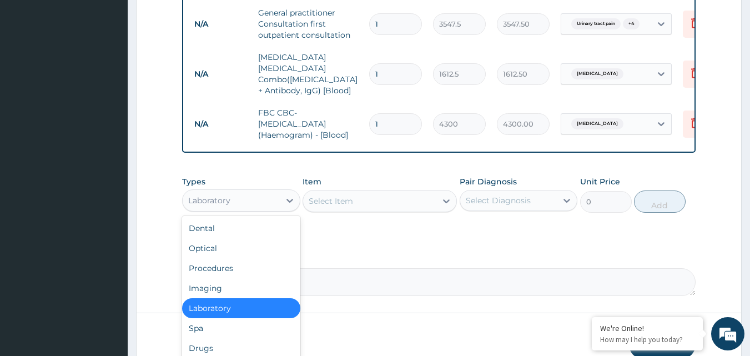
scroll to position [610, 0]
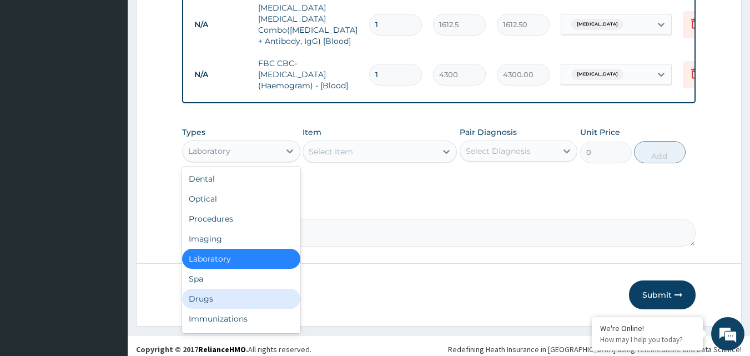
click at [229, 289] on div "Drugs" at bounding box center [241, 299] width 118 height 20
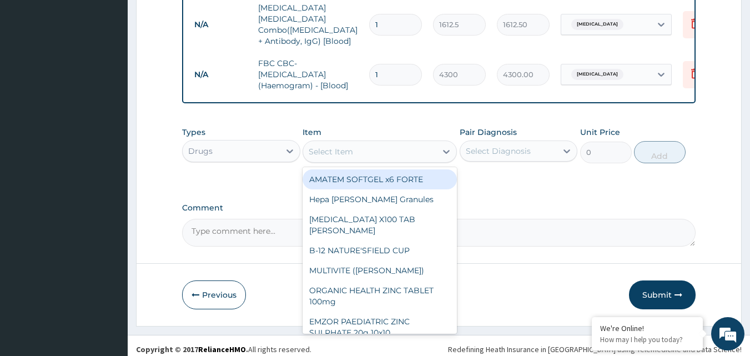
click at [337, 146] on div "Select Item" at bounding box center [331, 151] width 44 height 11
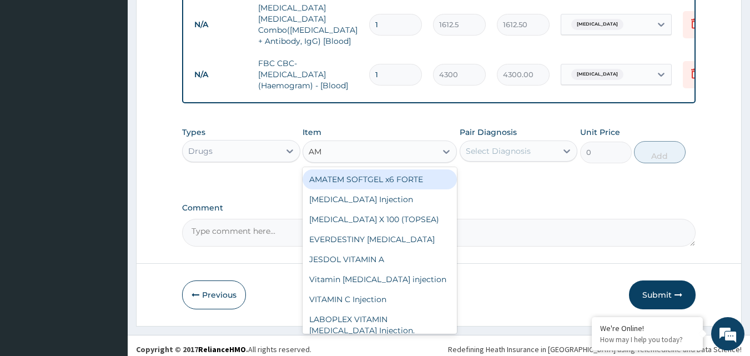
type input "A"
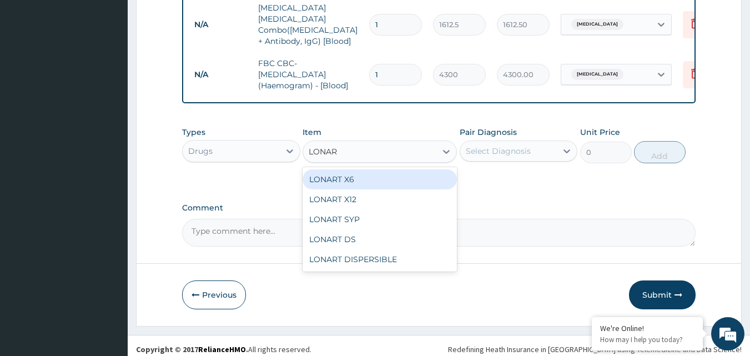
type input "LONART"
click at [335, 169] on div "LONART X6" at bounding box center [380, 179] width 154 height 20
type input "473"
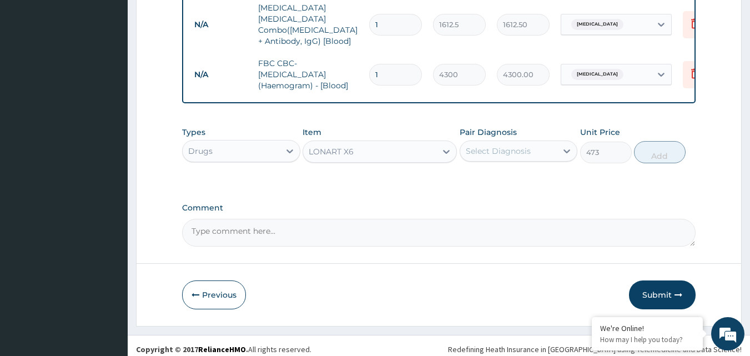
drag, startPoint x: 511, startPoint y: 142, endPoint x: 514, endPoint y: 150, distance: 9.3
click at [511, 145] on div "Select Diagnosis" at bounding box center [498, 150] width 65 height 11
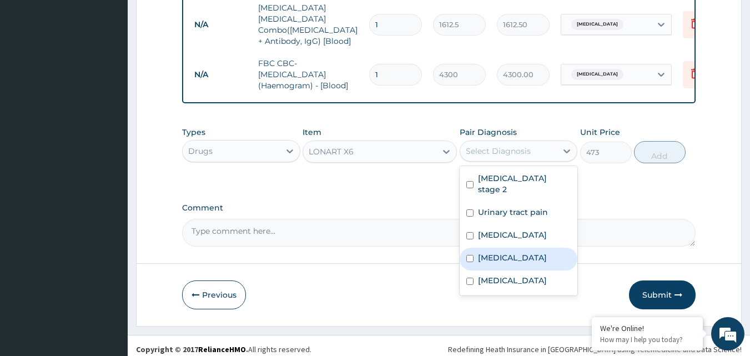
click at [509, 248] on div "Malaria" at bounding box center [519, 259] width 118 height 23
checkbox input "true"
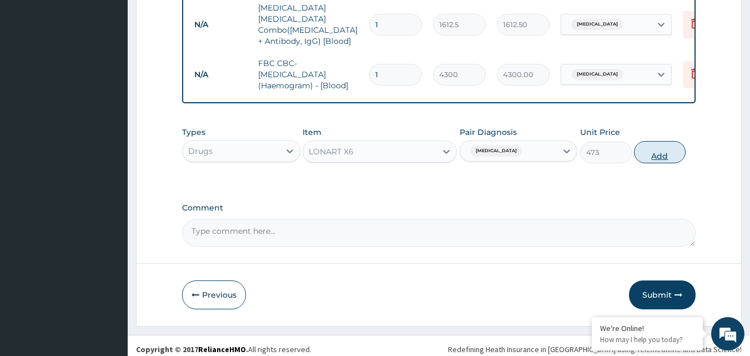
click at [671, 142] on button "Add" at bounding box center [660, 152] width 52 height 22
type input "0"
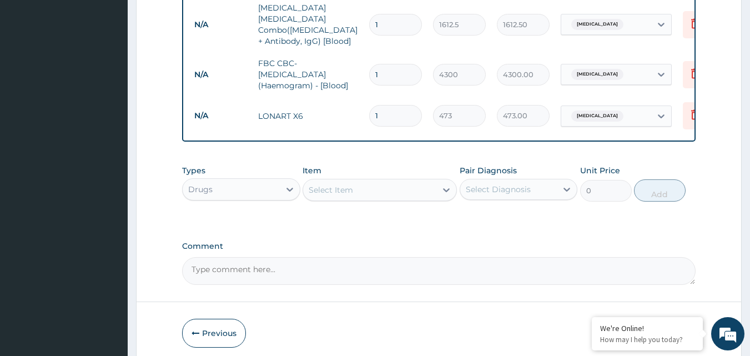
type input "0.00"
type input "6"
type input "2838.00"
type input "6"
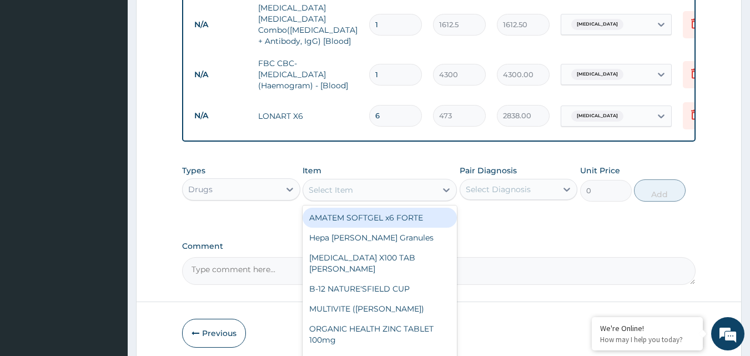
click at [340, 188] on div "Select Item" at bounding box center [331, 189] width 44 height 11
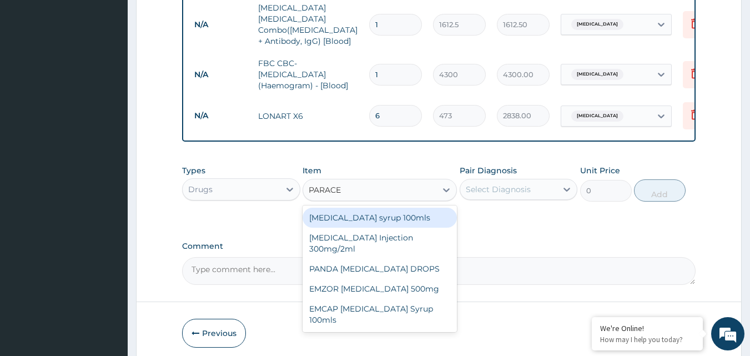
type input "PARACET"
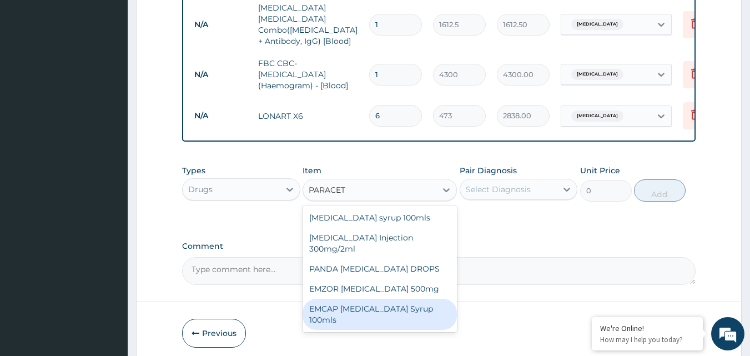
click at [359, 299] on div "EMCAP PARACETAMOL Syrup 100mls" at bounding box center [380, 314] width 154 height 31
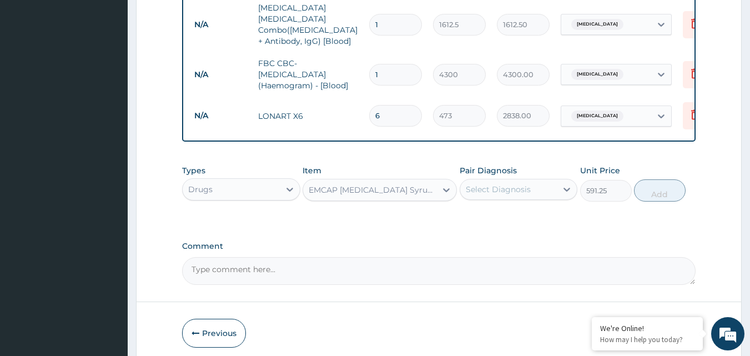
click at [381, 184] on div "EMCAP PARACETAMOL Syrup 100mls" at bounding box center [373, 189] width 129 height 11
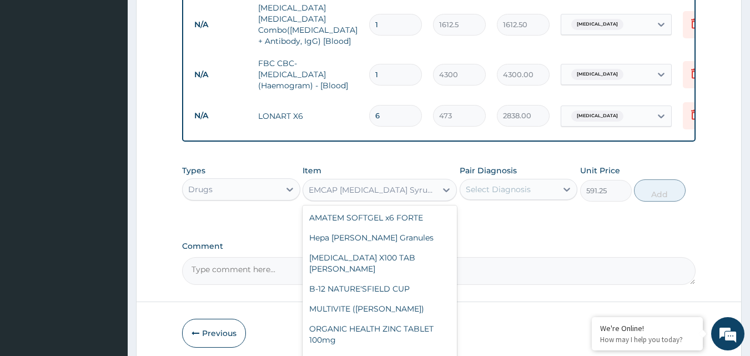
scroll to position [16472, 0]
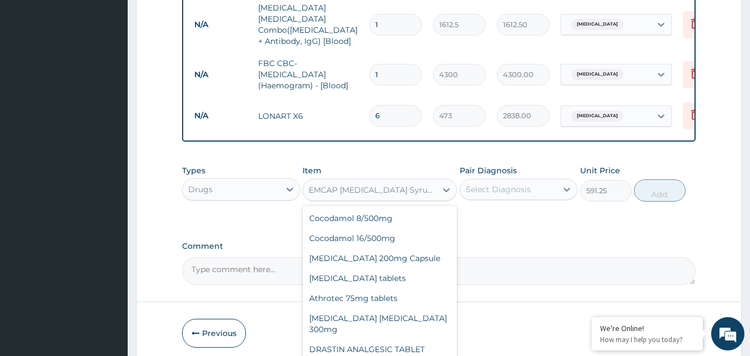
type input "23.65"
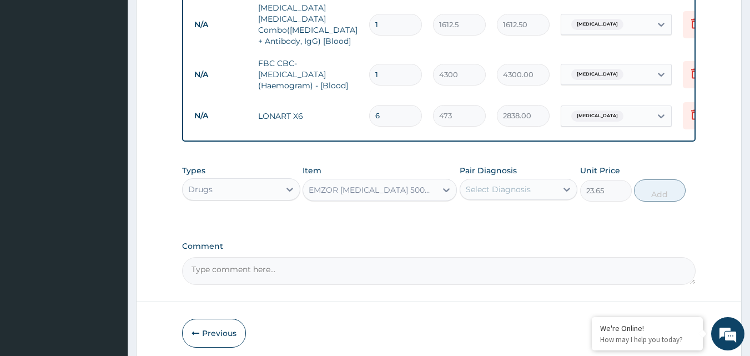
click at [542, 169] on div "Pair Diagnosis Select Diagnosis" at bounding box center [519, 183] width 118 height 37
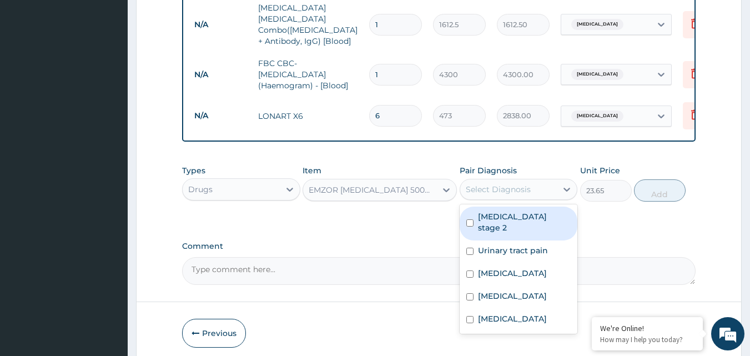
click at [539, 180] on div "Select Diagnosis" at bounding box center [508, 189] width 97 height 18
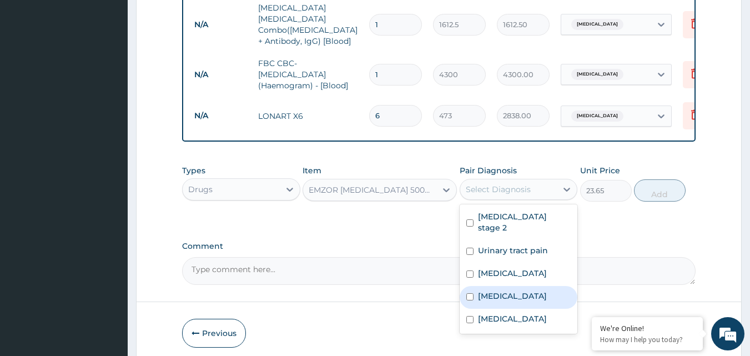
click at [497, 290] on label "Malaria" at bounding box center [512, 295] width 69 height 11
checkbox input "true"
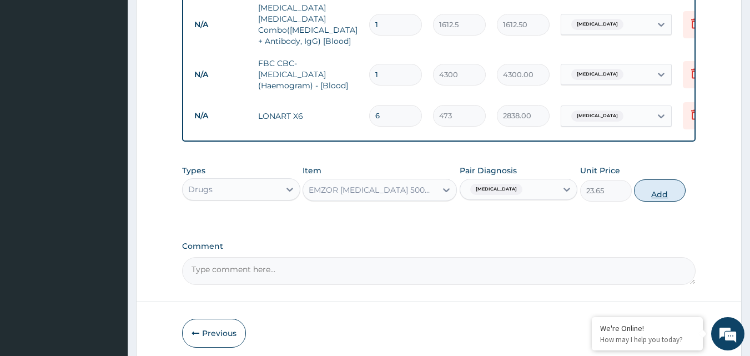
click at [665, 179] on button "Add" at bounding box center [660, 190] width 52 height 22
type input "0"
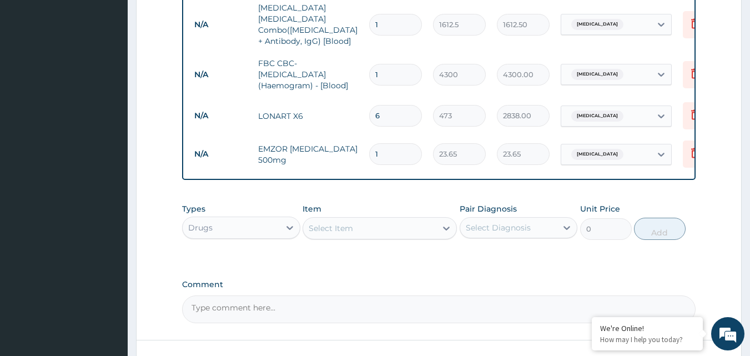
type input "18"
type input "425.70"
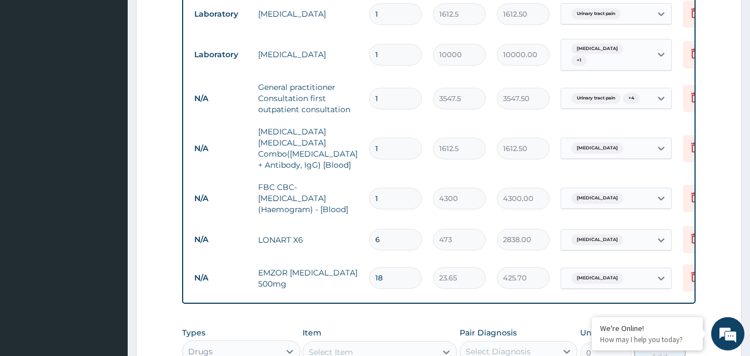
scroll to position [687, 0]
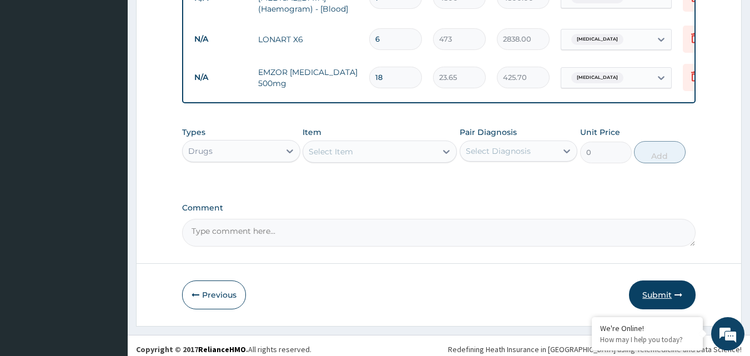
type input "18"
click at [666, 280] on button "Submit" at bounding box center [662, 294] width 67 height 29
